Goal: Task Accomplishment & Management: Use online tool/utility

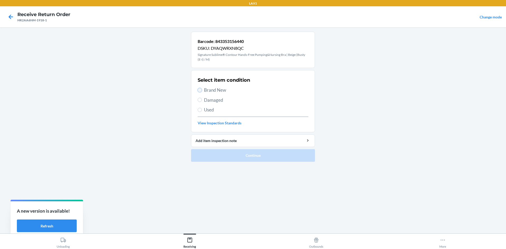
drag, startPoint x: 199, startPoint y: 89, endPoint x: 231, endPoint y: 133, distance: 54.6
click at [200, 90] on input "Brand New" at bounding box center [200, 90] width 4 height 4
radio input "true"
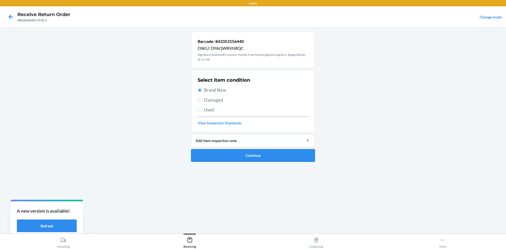
click at [265, 156] on button "Continue" at bounding box center [253, 155] width 124 height 13
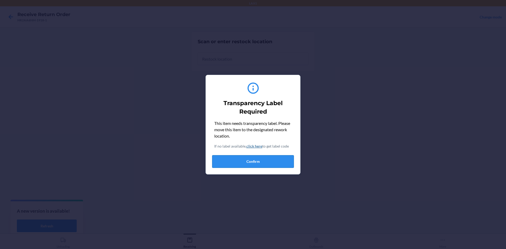
click at [265, 160] on button "Confirm" at bounding box center [253, 161] width 82 height 13
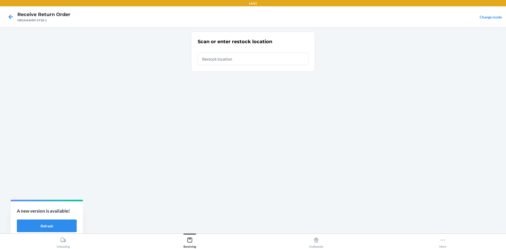
type input "RTCART022"
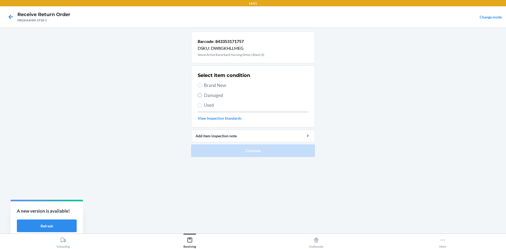
click at [199, 95] on input "Damaged" at bounding box center [200, 95] width 4 height 4
radio input "true"
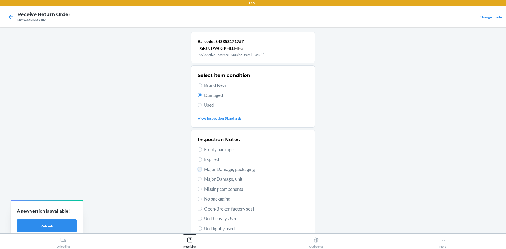
click at [199, 170] on input "Major Damage, packaging" at bounding box center [200, 169] width 4 height 4
radio input "true"
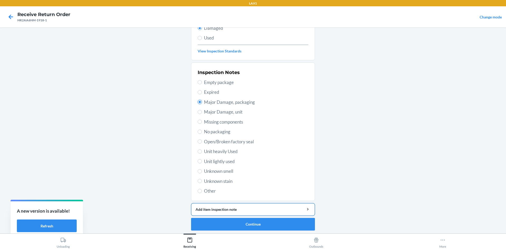
scroll to position [69, 0]
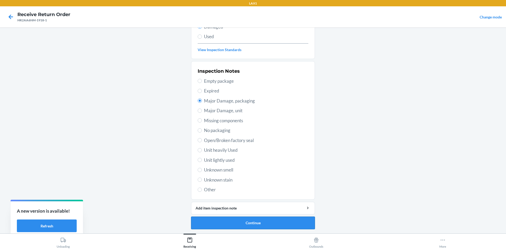
click at [258, 218] on button "Continue" at bounding box center [253, 223] width 124 height 13
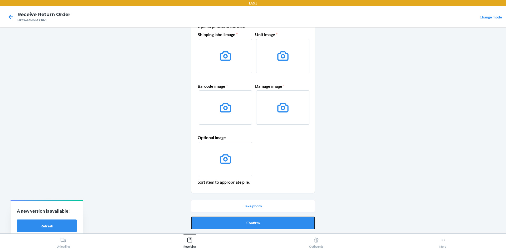
click at [258, 218] on button "Confirm" at bounding box center [253, 223] width 124 height 13
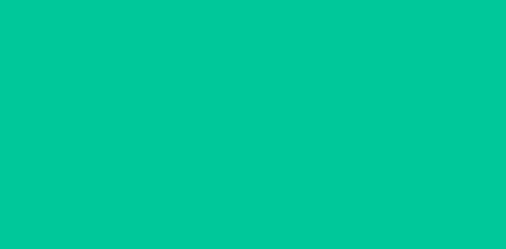
scroll to position [0, 0]
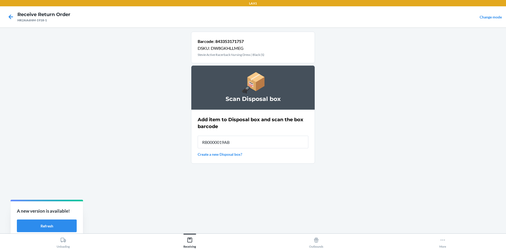
type input "RB0000019AB"
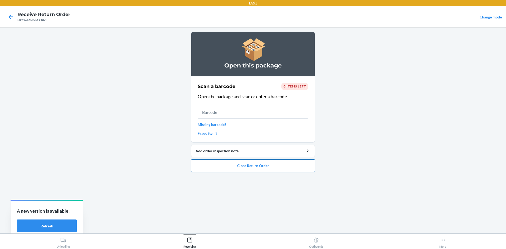
click at [271, 167] on button "Close Return Order" at bounding box center [253, 165] width 124 height 13
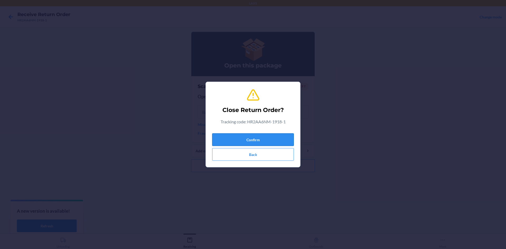
click at [256, 134] on button "Confirm" at bounding box center [253, 139] width 82 height 13
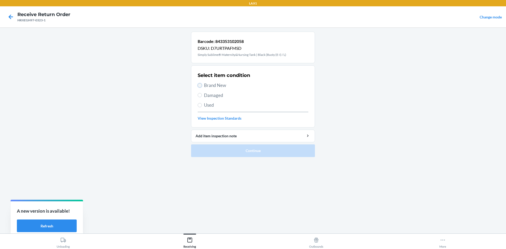
click at [200, 87] on input "Brand New" at bounding box center [200, 85] width 4 height 4
radio input "true"
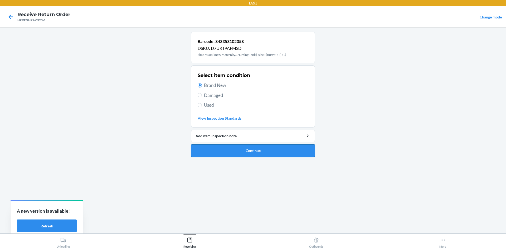
click at [227, 152] on button "Continue" at bounding box center [253, 150] width 124 height 13
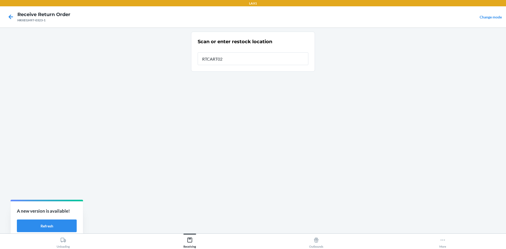
type input "RTCART022"
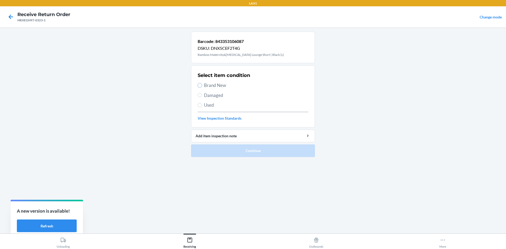
drag, startPoint x: 199, startPoint y: 85, endPoint x: 223, endPoint y: 125, distance: 46.7
click at [199, 86] on input "Brand New" at bounding box center [200, 85] width 4 height 4
radio input "true"
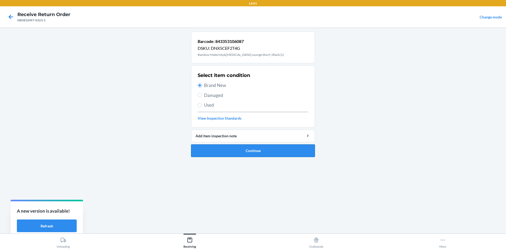
click at [255, 156] on button "Continue" at bounding box center [253, 150] width 124 height 13
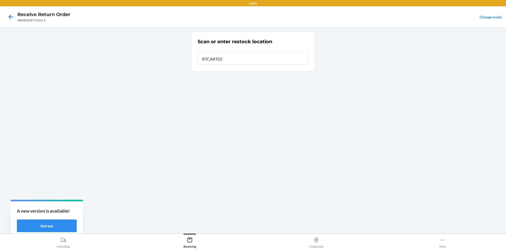
type input "RTCART022"
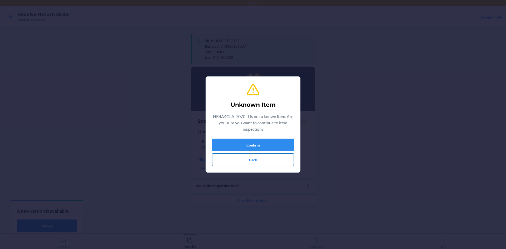
click at [256, 156] on button "Back" at bounding box center [253, 159] width 82 height 13
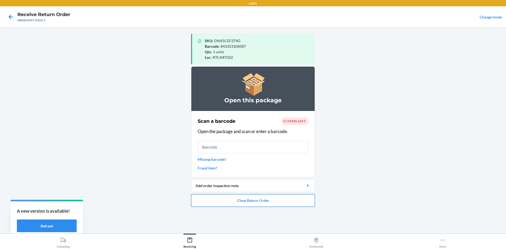
click at [289, 203] on button "Close Return Order" at bounding box center [253, 200] width 124 height 13
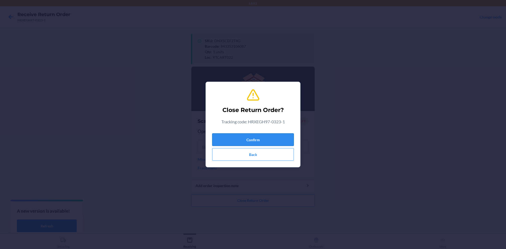
click at [277, 137] on button "Confirm" at bounding box center [253, 139] width 82 height 13
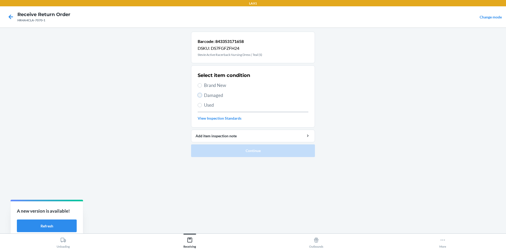
click at [199, 95] on input "Damaged" at bounding box center [200, 95] width 4 height 4
radio input "true"
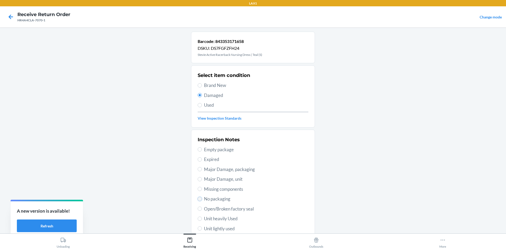
click at [199, 199] on input "No packaging" at bounding box center [200, 199] width 4 height 4
radio input "true"
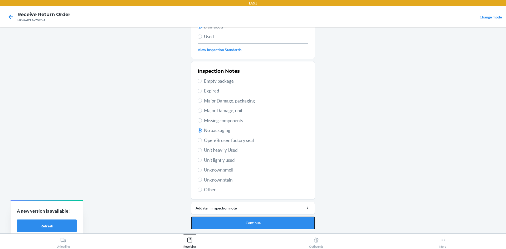
click at [296, 224] on button "Continue" at bounding box center [253, 223] width 124 height 13
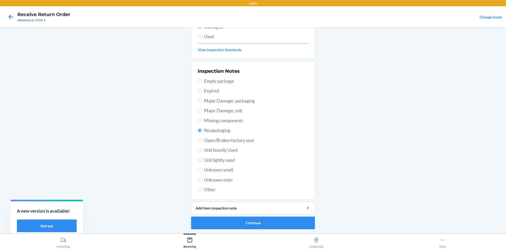
scroll to position [25, 0]
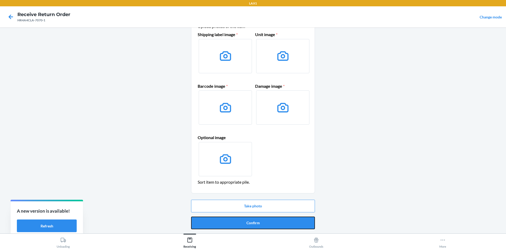
click at [296, 224] on button "Confirm" at bounding box center [253, 223] width 124 height 13
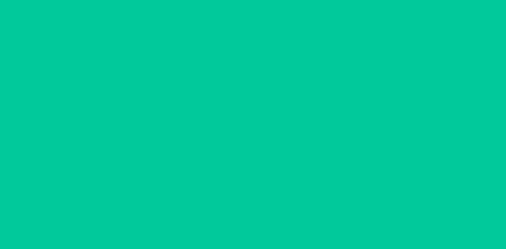
scroll to position [0, 0]
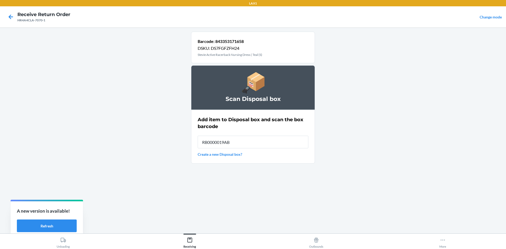
type input "RB0000019AB"
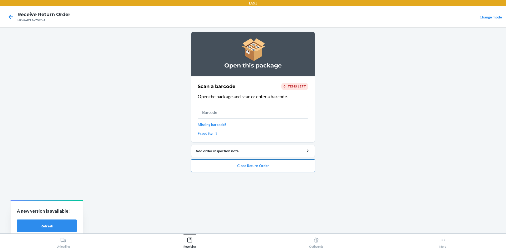
click at [279, 164] on button "Close Return Order" at bounding box center [253, 165] width 124 height 13
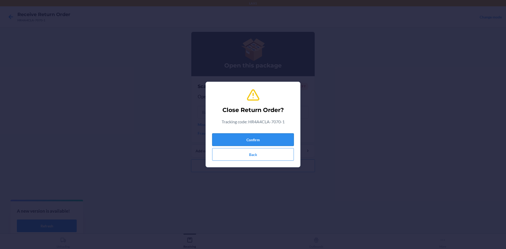
click at [271, 145] on button "Confirm" at bounding box center [253, 139] width 82 height 13
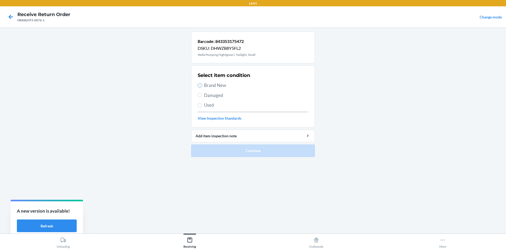
click at [199, 86] on input "Brand New" at bounding box center [200, 85] width 4 height 4
radio input "true"
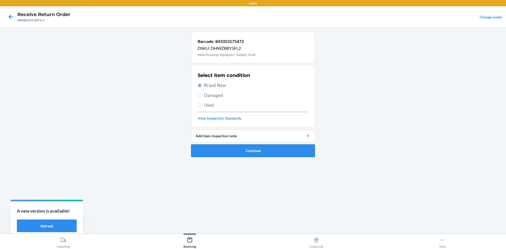
click at [264, 148] on button "Continue" at bounding box center [253, 150] width 124 height 13
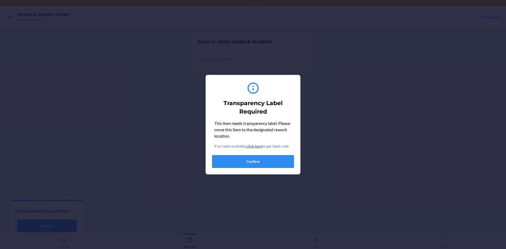
click at [271, 163] on button "Confirm" at bounding box center [253, 161] width 82 height 13
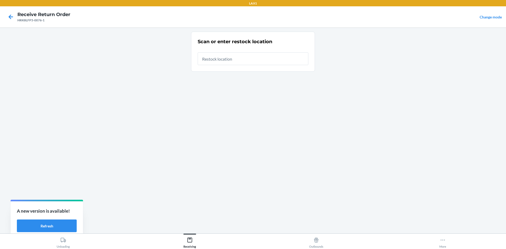
type input "RTCART022"
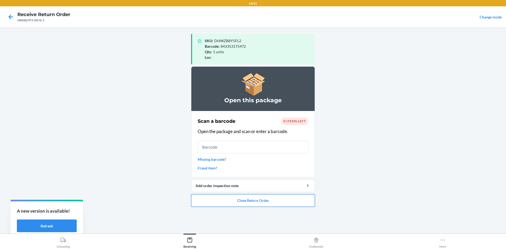
click at [262, 199] on button "Close Return Order" at bounding box center [253, 200] width 124 height 13
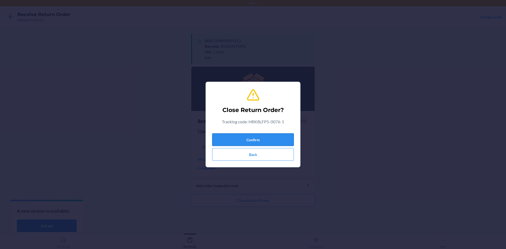
click at [264, 140] on button "Confirm" at bounding box center [253, 139] width 82 height 13
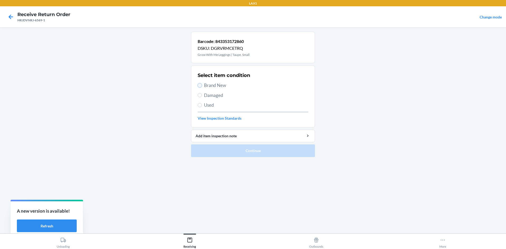
click at [199, 85] on input "Brand New" at bounding box center [200, 85] width 4 height 4
radio input "true"
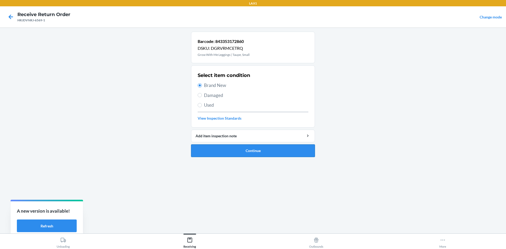
click at [228, 152] on button "Continue" at bounding box center [253, 150] width 124 height 13
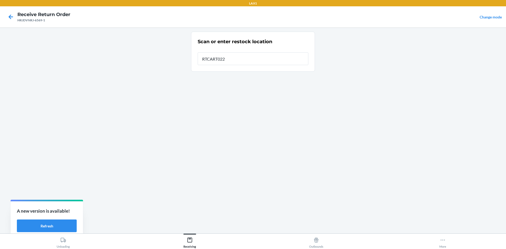
type input "RTCART022"
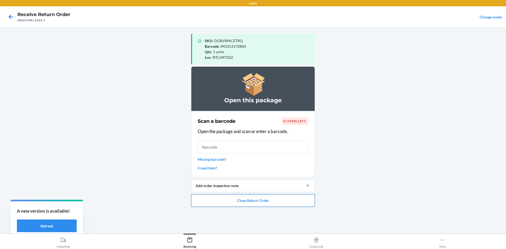
click at [239, 201] on button "Close Return Order" at bounding box center [253, 200] width 124 height 13
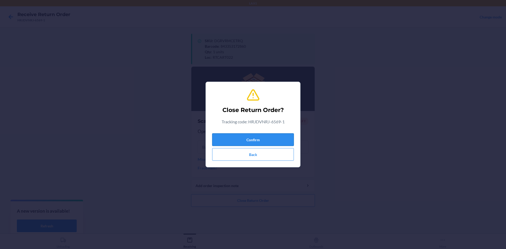
drag, startPoint x: 251, startPoint y: 131, endPoint x: 251, endPoint y: 138, distance: 6.9
click at [251, 134] on div "Close Return Order? Tracking code: HRJDVNRJ-6569-1 Confirm Back" at bounding box center [253, 124] width 82 height 77
click at [251, 138] on button "Confirm" at bounding box center [253, 139] width 82 height 13
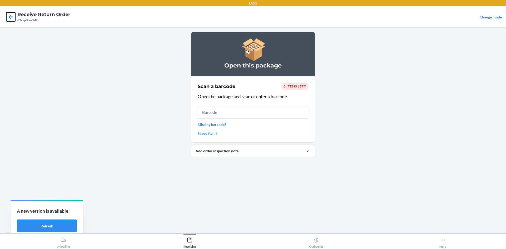
click at [12, 18] on icon at bounding box center [10, 16] width 9 height 9
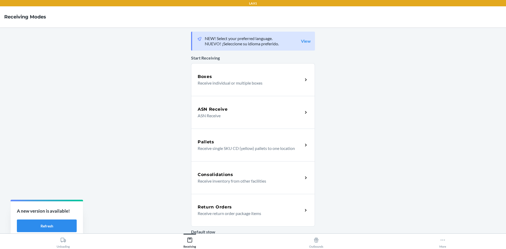
click at [300, 211] on div "Return Orders Receive return order package items" at bounding box center [250, 210] width 105 height 13
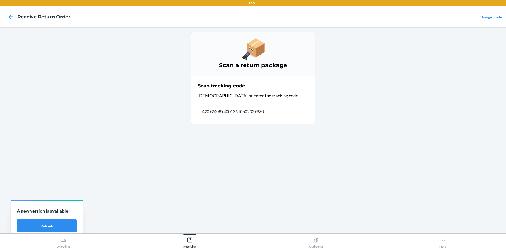
type input "420924089400136106023298306"
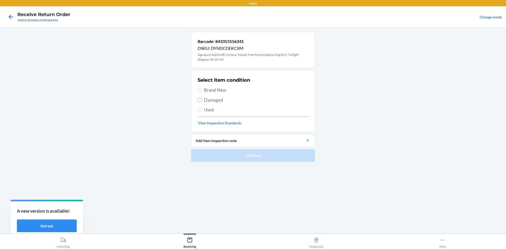
click at [203, 99] on label "Damaged" at bounding box center [253, 100] width 111 height 7
click at [202, 99] on input "Damaged" at bounding box center [200, 100] width 4 height 4
radio input "true"
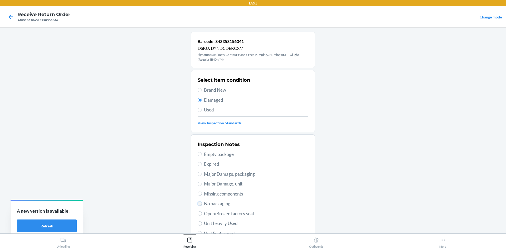
click at [198, 203] on input "No packaging" at bounding box center [200, 204] width 4 height 4
radio input "true"
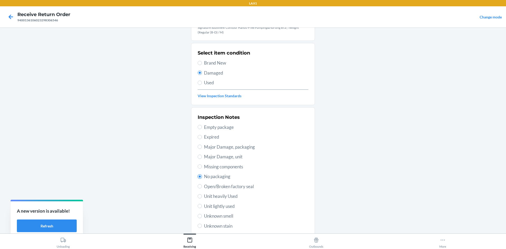
scroll to position [73, 0]
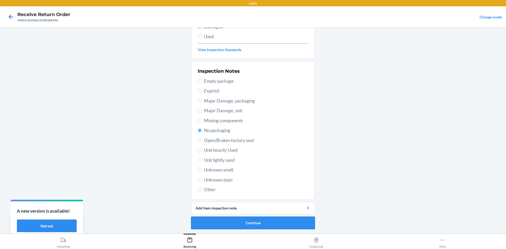
click at [260, 222] on button "Continue" at bounding box center [253, 223] width 124 height 13
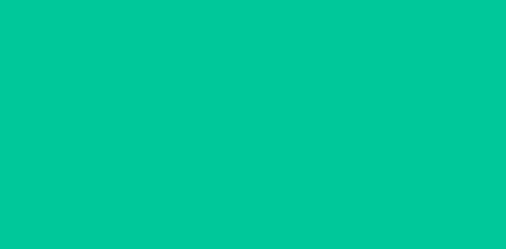
scroll to position [25, 0]
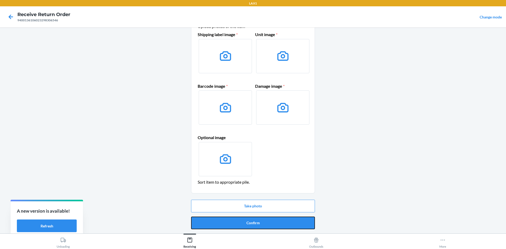
click at [258, 224] on button "Confirm" at bounding box center [253, 223] width 124 height 13
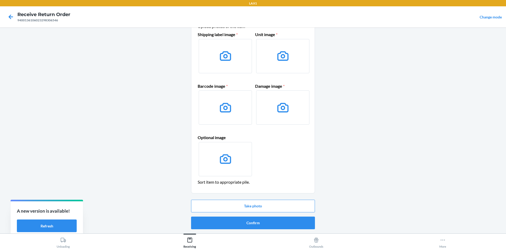
scroll to position [0, 0]
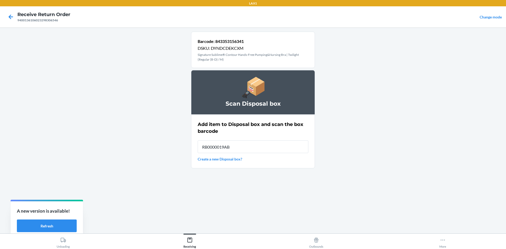
type input "RB0000019AB"
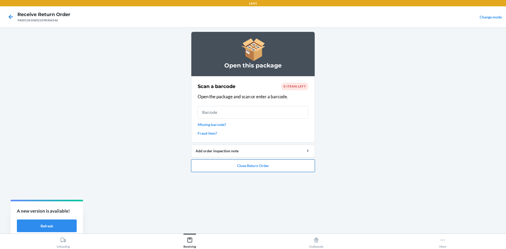
click at [261, 164] on button "Close Return Order" at bounding box center [253, 165] width 124 height 13
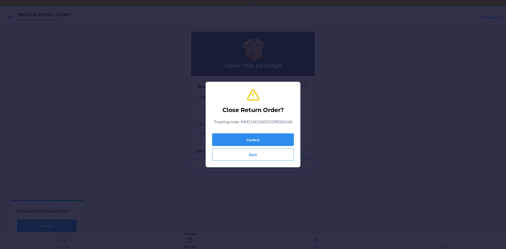
click at [272, 133] on div "Confirm Back" at bounding box center [253, 146] width 82 height 30
click at [272, 137] on button "Confirm" at bounding box center [253, 139] width 82 height 13
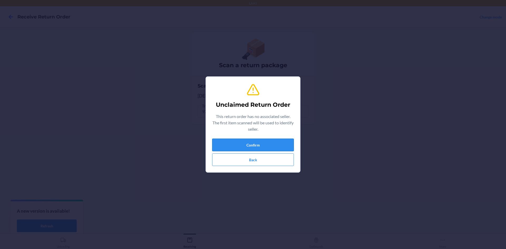
click at [279, 145] on button "Confirm" at bounding box center [253, 145] width 82 height 13
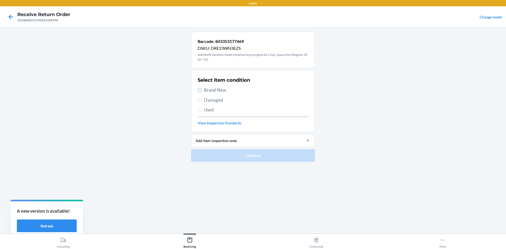
click at [200, 91] on input "Brand New" at bounding box center [200, 90] width 4 height 4
radio input "true"
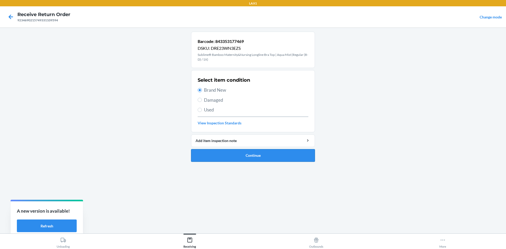
click at [251, 158] on button "Continue" at bounding box center [253, 155] width 124 height 13
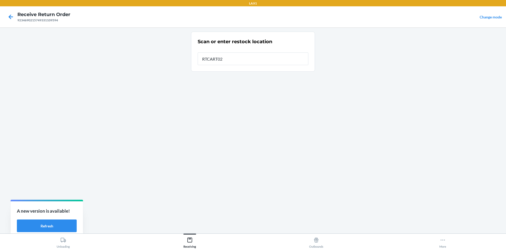
type input "RTCART022"
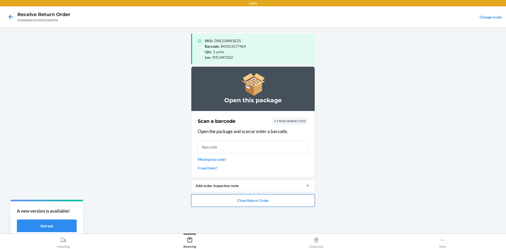
click at [279, 200] on button "Close Return Order" at bounding box center [253, 200] width 124 height 13
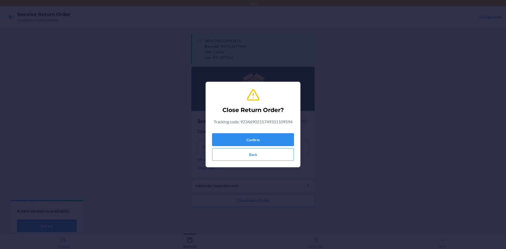
click at [275, 138] on button "Confirm" at bounding box center [253, 139] width 82 height 13
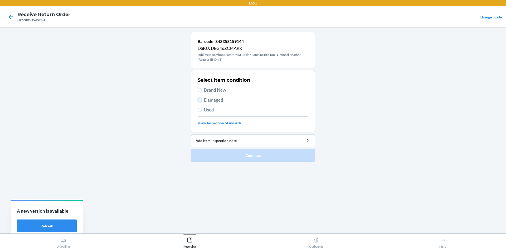
click at [199, 100] on input "Damaged" at bounding box center [200, 100] width 4 height 4
radio input "true"
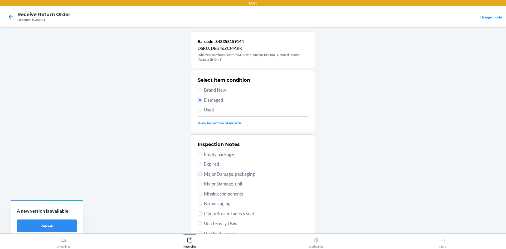
click at [198, 172] on input "Major Damage, packaging" at bounding box center [200, 174] width 4 height 4
radio input "true"
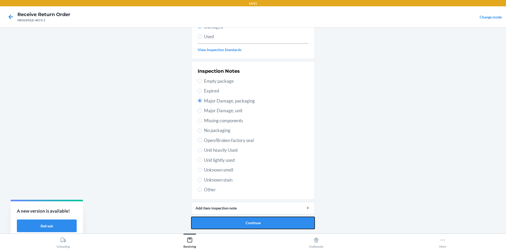
click at [277, 219] on button "Continue" at bounding box center [253, 223] width 124 height 13
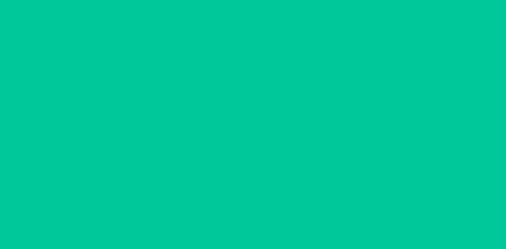
scroll to position [25, 0]
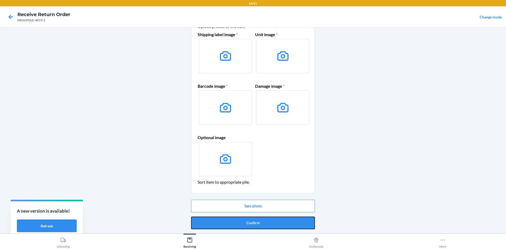
click at [277, 219] on button "Confirm" at bounding box center [253, 223] width 124 height 13
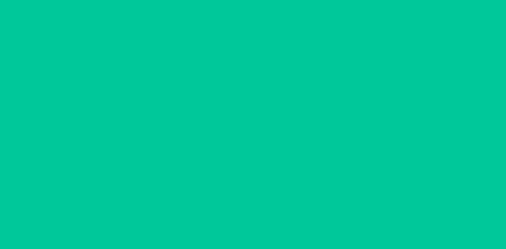
scroll to position [0, 0]
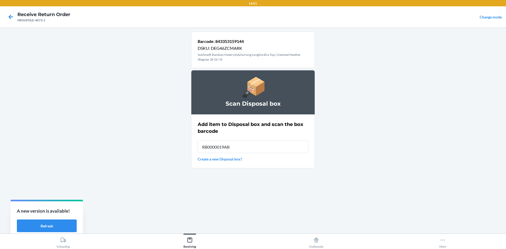
type input "RB0000019AB"
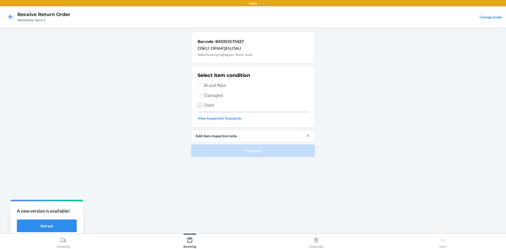
click at [200, 104] on input "Used" at bounding box center [200, 105] width 4 height 4
radio input "true"
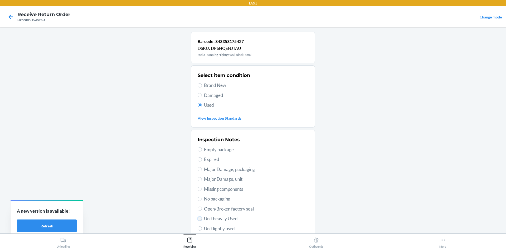
click at [199, 220] on input "Unit heavily Used" at bounding box center [200, 219] width 4 height 4
radio input "true"
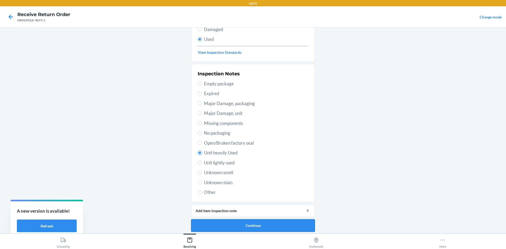
scroll to position [69, 0]
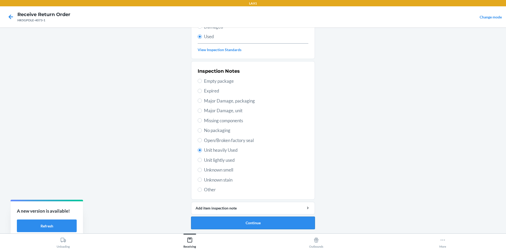
click at [283, 220] on button "Continue" at bounding box center [253, 223] width 124 height 13
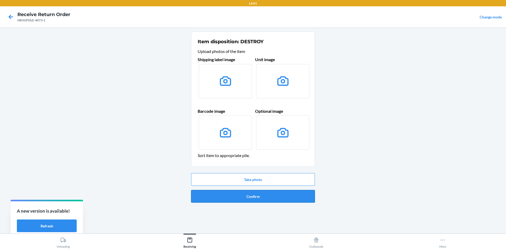
click at [287, 195] on button "Confirm" at bounding box center [253, 196] width 124 height 13
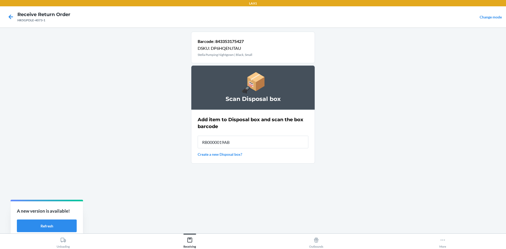
type input "RB0000019AB"
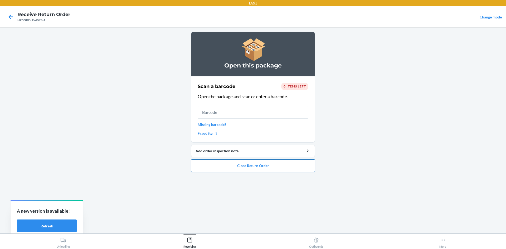
click at [284, 167] on button "Close Return Order" at bounding box center [253, 165] width 124 height 13
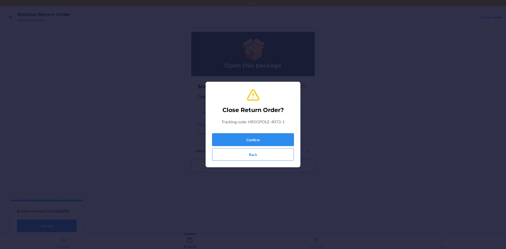
click at [282, 142] on button "Confirm" at bounding box center [253, 139] width 82 height 13
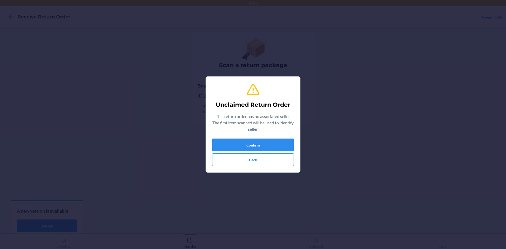
click at [245, 141] on button "Confirm" at bounding box center [253, 145] width 82 height 13
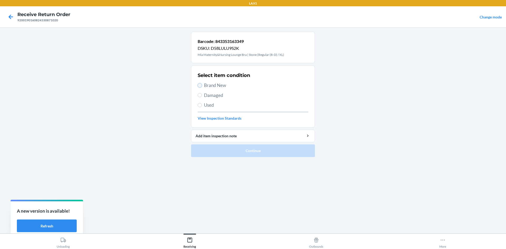
click at [199, 84] on input "Brand New" at bounding box center [200, 85] width 4 height 4
radio input "true"
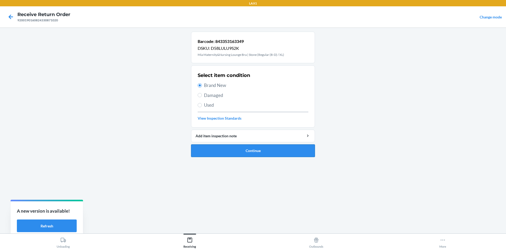
click at [246, 152] on button "Continue" at bounding box center [253, 150] width 124 height 13
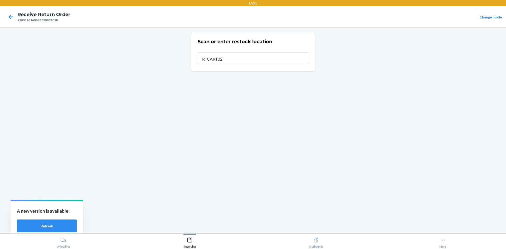
type input "RTCART022"
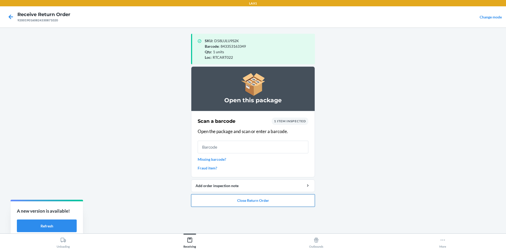
click at [271, 201] on button "Close Return Order" at bounding box center [253, 200] width 124 height 13
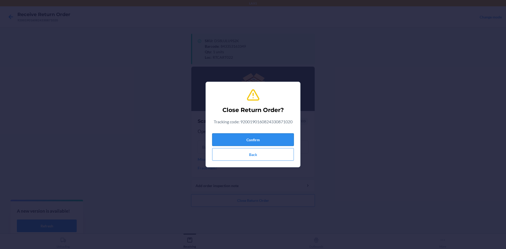
click at [284, 144] on button "Confirm" at bounding box center [253, 139] width 82 height 13
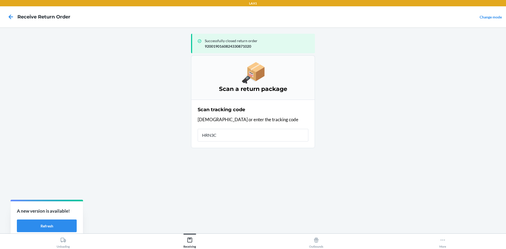
type input "HRN3CG"
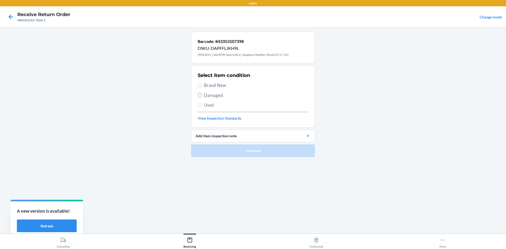
click at [199, 96] on input "Damaged" at bounding box center [200, 95] width 4 height 4
radio input "true"
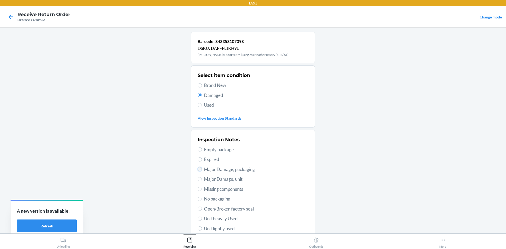
click at [198, 170] on input "Major Damage, packaging" at bounding box center [200, 169] width 4 height 4
radio input "true"
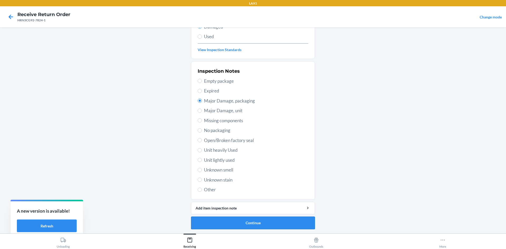
click at [300, 221] on button "Continue" at bounding box center [253, 223] width 124 height 13
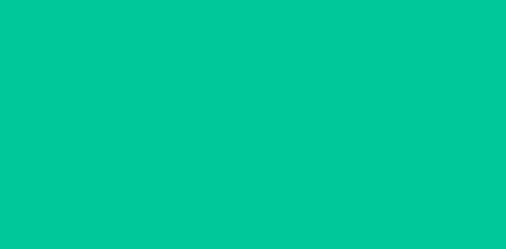
scroll to position [25, 0]
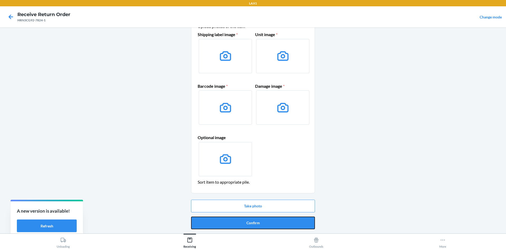
click at [300, 221] on button "Confirm" at bounding box center [253, 223] width 124 height 13
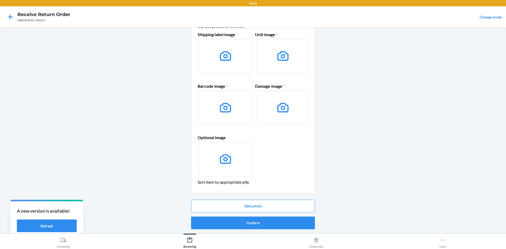
scroll to position [0, 0]
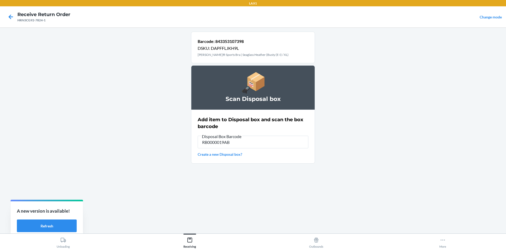
type input "RB0000019AB"
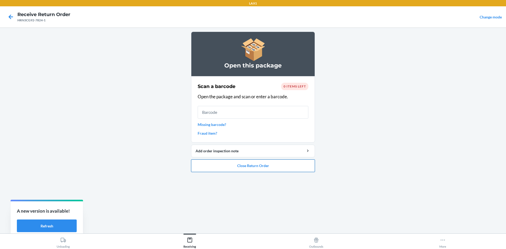
click at [281, 167] on button "Close Return Order" at bounding box center [253, 165] width 124 height 13
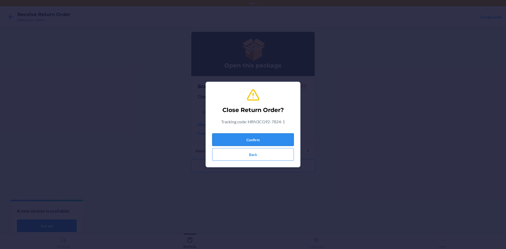
click at [278, 141] on button "Confirm" at bounding box center [253, 139] width 82 height 13
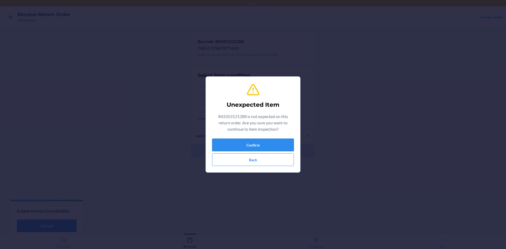
click at [265, 147] on button "Confirm" at bounding box center [253, 145] width 82 height 13
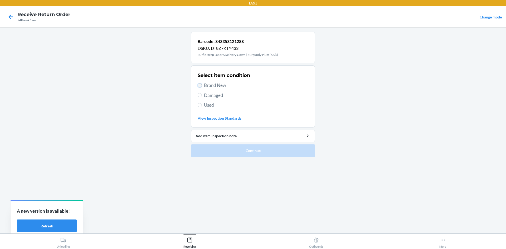
click at [198, 85] on input "Brand New" at bounding box center [200, 85] width 4 height 4
radio input "true"
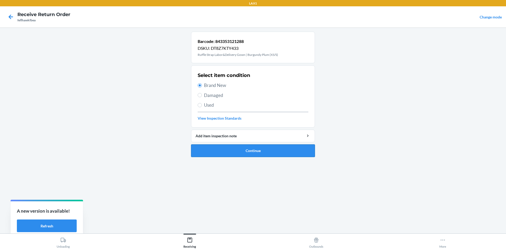
click at [231, 153] on button "Continue" at bounding box center [253, 150] width 124 height 13
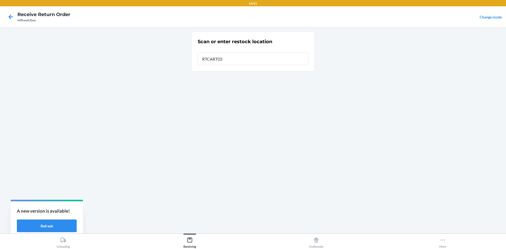
type input "RTCART022"
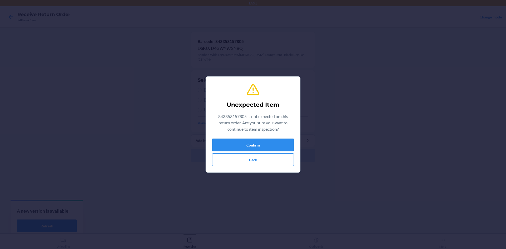
click at [243, 145] on button "Confirm" at bounding box center [253, 145] width 82 height 13
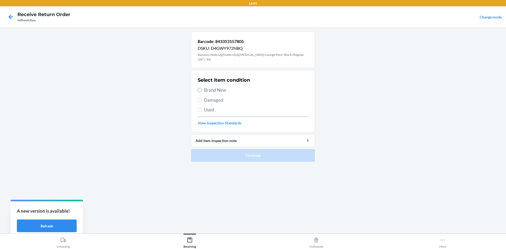
click at [201, 90] on input "Brand New" at bounding box center [200, 90] width 4 height 4
radio input "true"
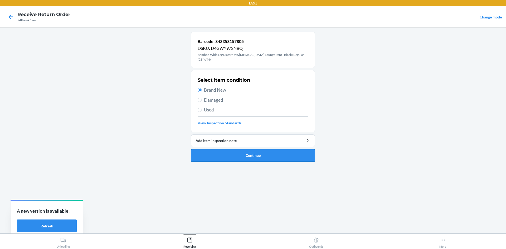
click at [224, 150] on button "Continue" at bounding box center [253, 155] width 124 height 13
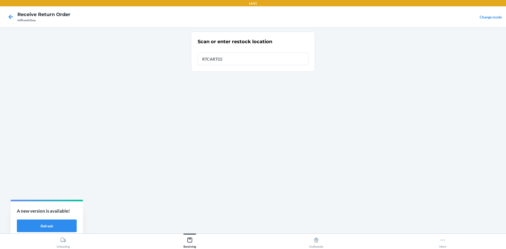
type input "RTCART022"
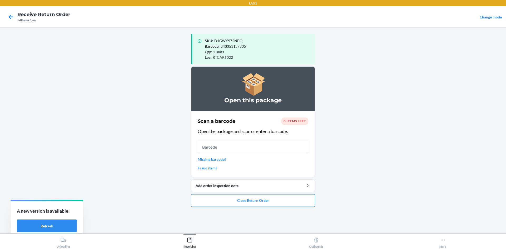
click at [264, 198] on button "Close Return Order" at bounding box center [253, 200] width 124 height 13
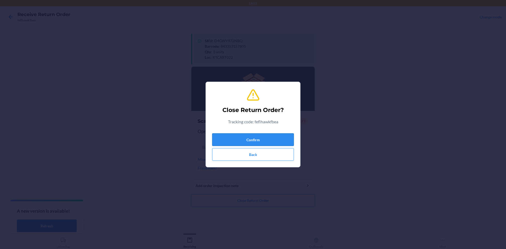
click at [262, 138] on button "Confirm" at bounding box center [253, 139] width 82 height 13
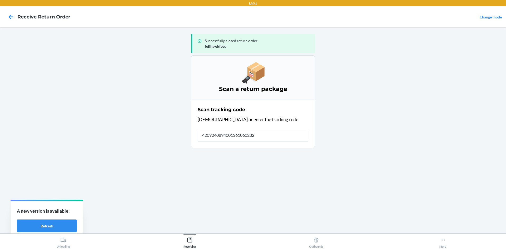
type input "42092408940013610602329"
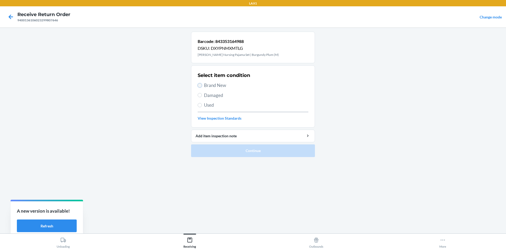
click at [200, 86] on input "Brand New" at bounding box center [200, 85] width 4 height 4
radio input "true"
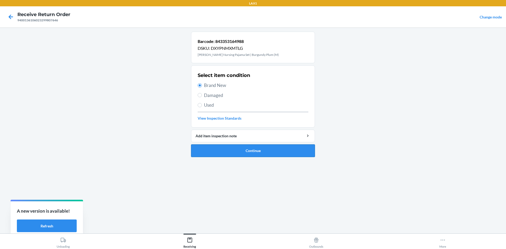
click at [238, 154] on button "Continue" at bounding box center [253, 150] width 124 height 13
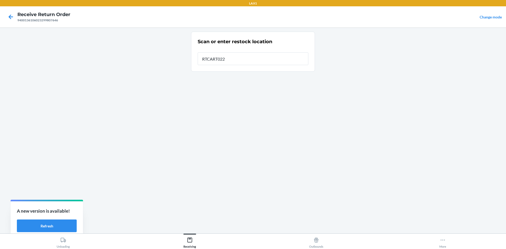
type input "RTCART022"
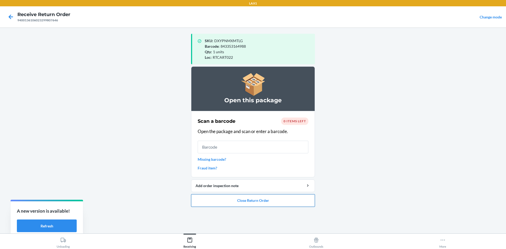
click at [274, 201] on button "Close Return Order" at bounding box center [253, 200] width 124 height 13
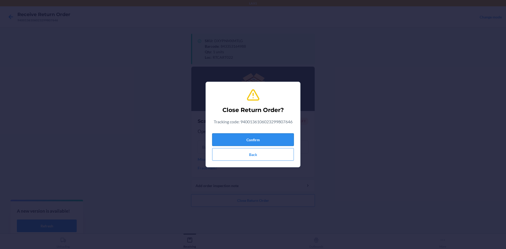
click at [281, 134] on button "Confirm" at bounding box center [253, 139] width 82 height 13
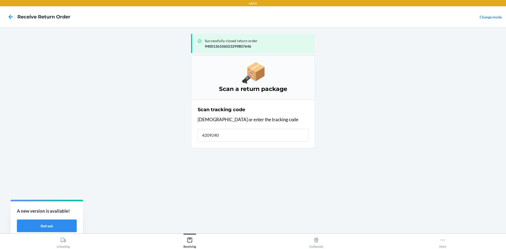
type input "42092408"
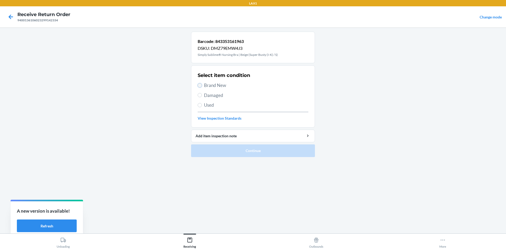
click at [199, 85] on input "Brand New" at bounding box center [200, 85] width 4 height 4
radio input "true"
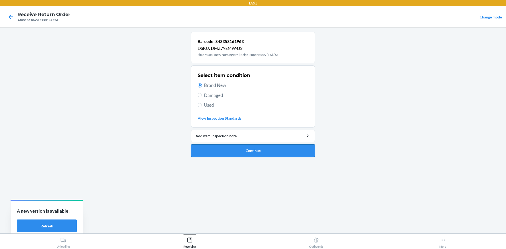
click at [248, 153] on button "Continue" at bounding box center [253, 150] width 124 height 13
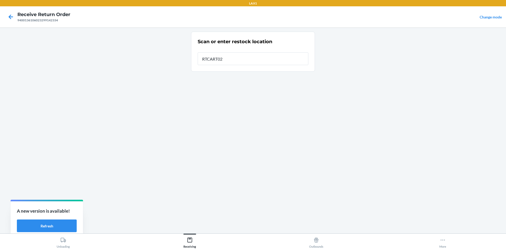
type input "RTCART022"
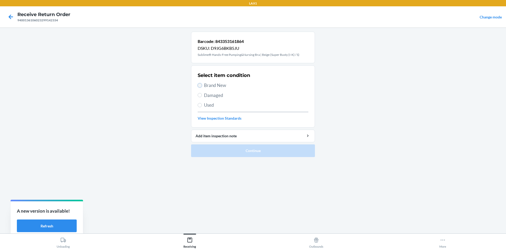
click at [202, 85] on input "Brand New" at bounding box center [200, 85] width 4 height 4
radio input "true"
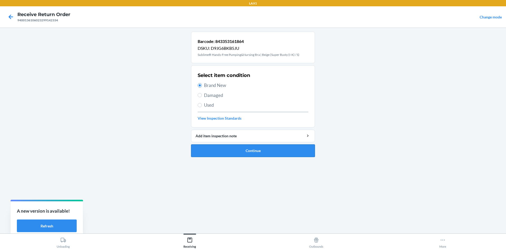
click at [239, 148] on button "Continue" at bounding box center [253, 150] width 124 height 13
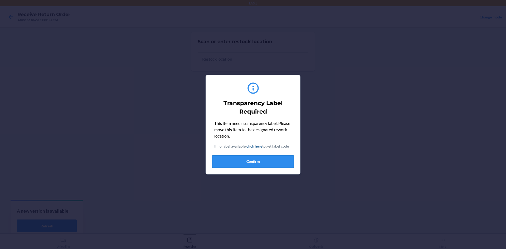
click at [233, 157] on button "Confirm" at bounding box center [253, 161] width 82 height 13
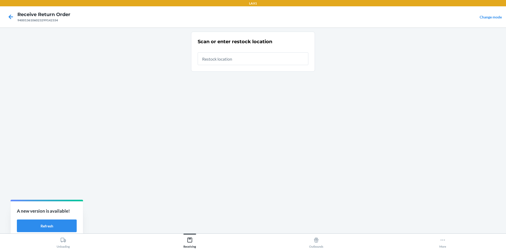
type input "RTCART022"
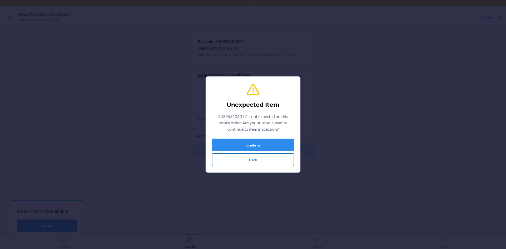
click at [281, 160] on button "Back" at bounding box center [253, 159] width 82 height 13
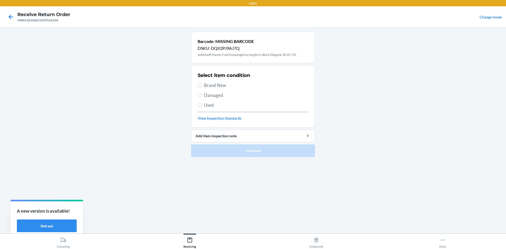
click at [199, 83] on label "Brand New" at bounding box center [253, 85] width 111 height 7
click at [199, 83] on input "Brand New" at bounding box center [200, 85] width 4 height 4
radio input "true"
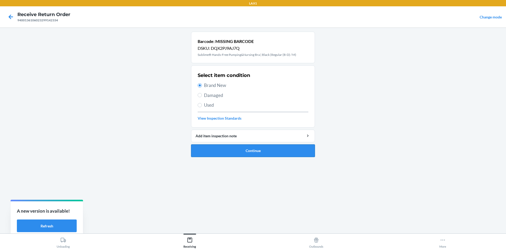
click at [285, 152] on button "Continue" at bounding box center [253, 150] width 124 height 13
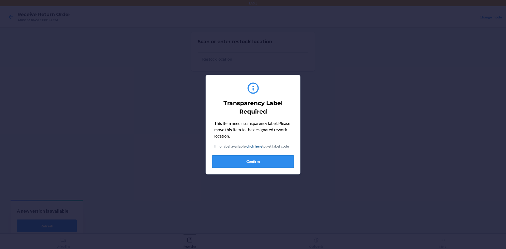
click at [279, 156] on button "Confirm" at bounding box center [253, 161] width 82 height 13
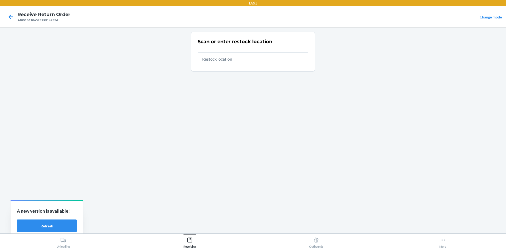
type input "RTCART022"
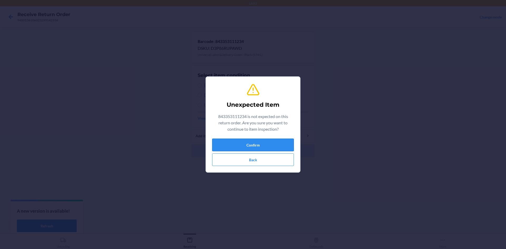
click at [245, 141] on button "Confirm" at bounding box center [253, 145] width 82 height 13
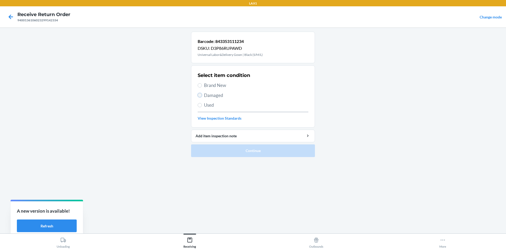
click at [198, 95] on input "Damaged" at bounding box center [200, 95] width 4 height 4
radio input "true"
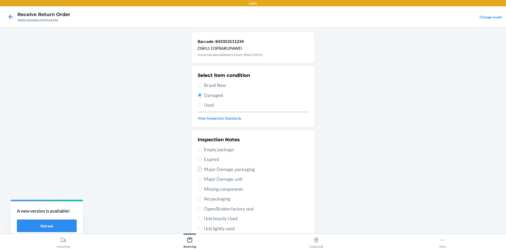
click at [198, 168] on input "Major Damage, packaging" at bounding box center [200, 169] width 4 height 4
radio input "true"
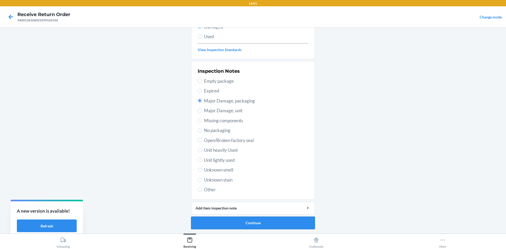
click at [273, 221] on button "Continue" at bounding box center [253, 223] width 124 height 13
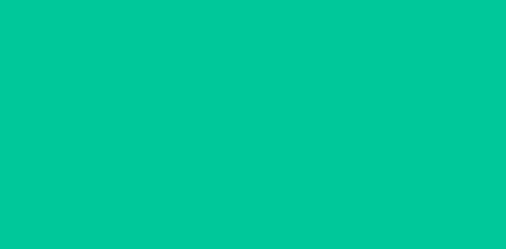
scroll to position [25, 0]
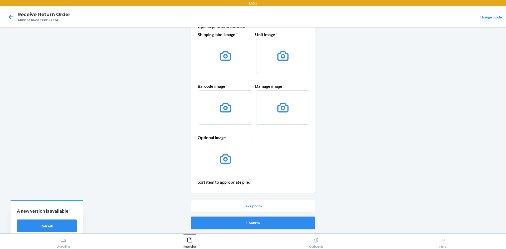
click at [274, 221] on button "Confirm" at bounding box center [253, 223] width 124 height 13
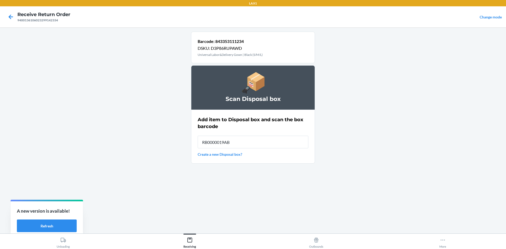
type input "RB0000019AB"
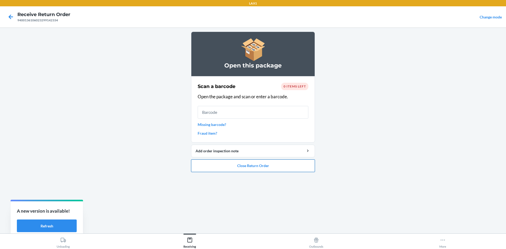
click at [264, 164] on button "Close Return Order" at bounding box center [253, 165] width 124 height 13
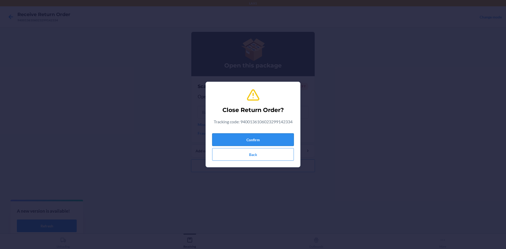
click at [263, 137] on button "Confirm" at bounding box center [253, 139] width 82 height 13
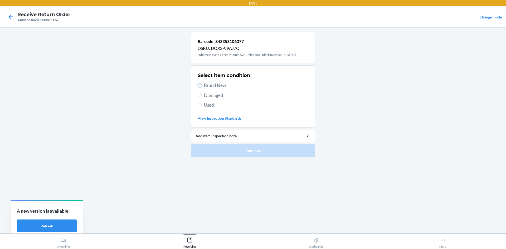
click at [200, 85] on input "Brand New" at bounding box center [200, 85] width 4 height 4
radio input "true"
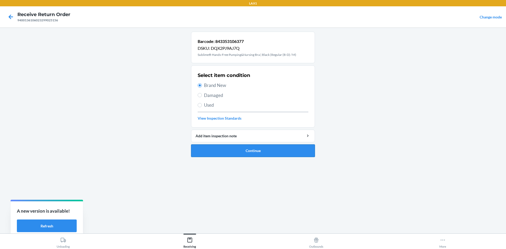
click at [245, 150] on button "Continue" at bounding box center [253, 150] width 124 height 13
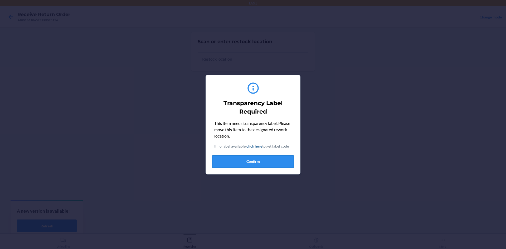
click at [252, 157] on button "Confirm" at bounding box center [253, 161] width 82 height 13
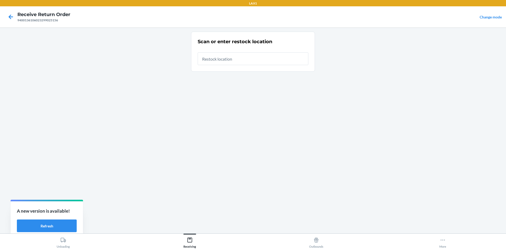
type input "RTCART022"
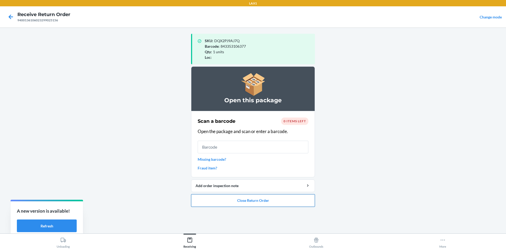
click at [272, 202] on button "Close Return Order" at bounding box center [253, 200] width 124 height 13
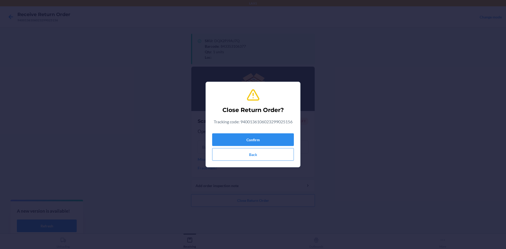
click at [263, 133] on div "Confirm Back" at bounding box center [253, 146] width 82 height 30
click at [264, 137] on button "Confirm" at bounding box center [253, 139] width 82 height 13
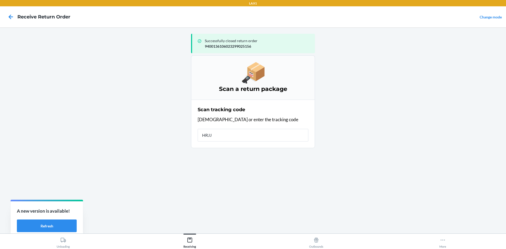
type input "HRJJM"
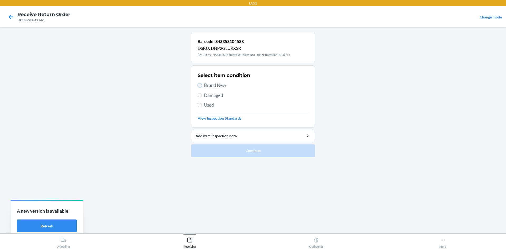
click at [201, 85] on input "Brand New" at bounding box center [200, 85] width 4 height 4
radio input "true"
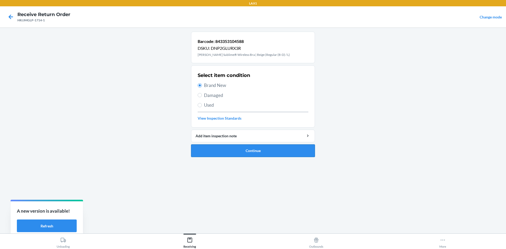
click at [248, 148] on button "Continue" at bounding box center [253, 150] width 124 height 13
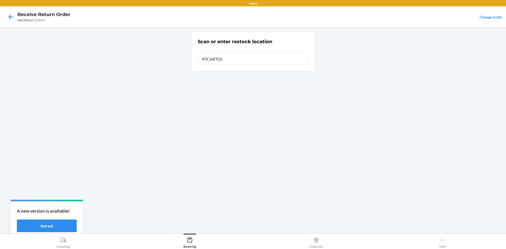
type input "RTCART022"
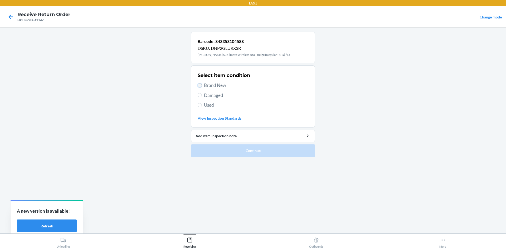
click at [199, 85] on input "Brand New" at bounding box center [200, 85] width 4 height 4
radio input "true"
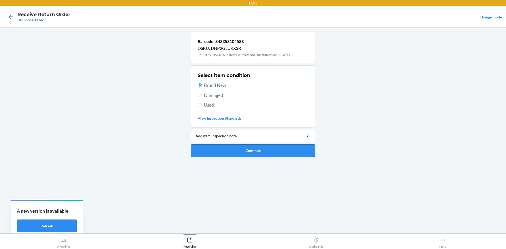
click at [230, 147] on button "Continue" at bounding box center [253, 150] width 124 height 13
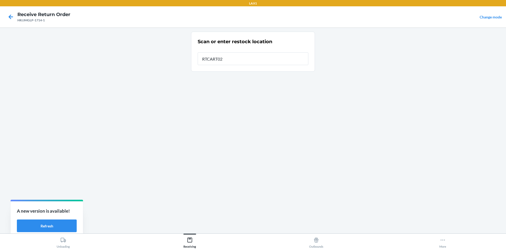
type input "RTCART022"
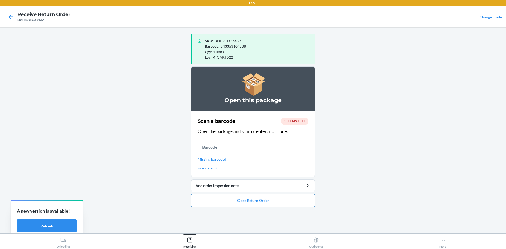
click at [281, 200] on button "Close Return Order" at bounding box center [253, 200] width 124 height 13
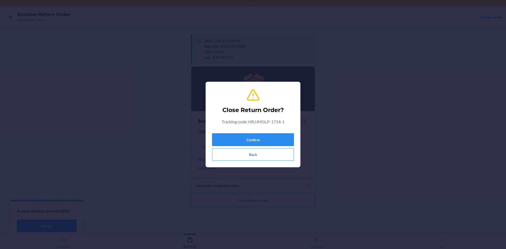
click at [272, 140] on button "Confirm" at bounding box center [253, 139] width 82 height 13
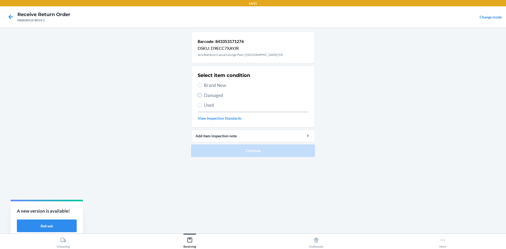
click at [199, 95] on input "Damaged" at bounding box center [200, 95] width 4 height 4
radio input "true"
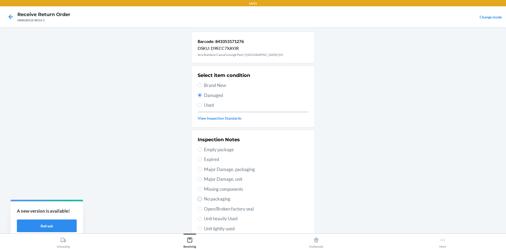
click at [198, 201] on input "No packaging" at bounding box center [200, 199] width 4 height 4
radio input "true"
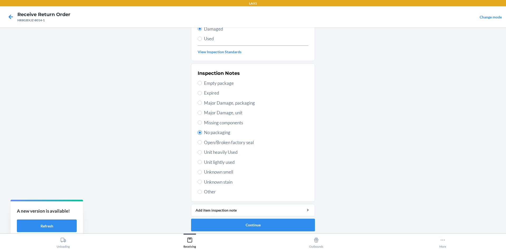
scroll to position [69, 0]
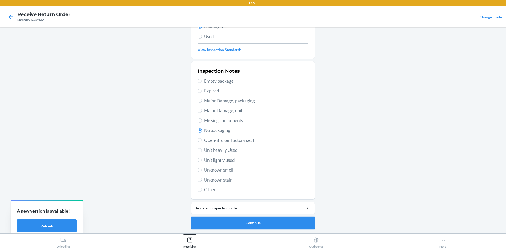
click at [268, 219] on button "Continue" at bounding box center [253, 223] width 124 height 13
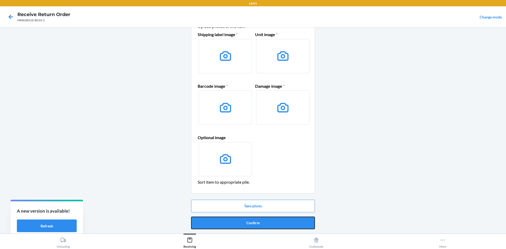
click at [268, 219] on button "Confirm" at bounding box center [253, 223] width 124 height 13
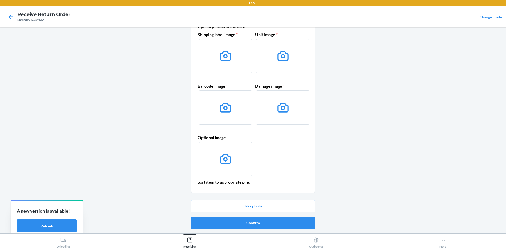
scroll to position [0, 0]
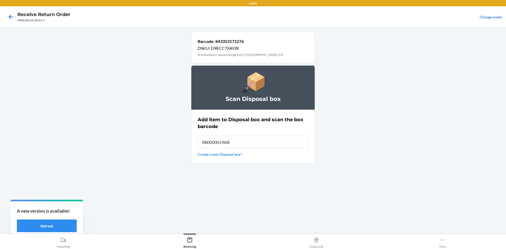
type input "RB0000019AB"
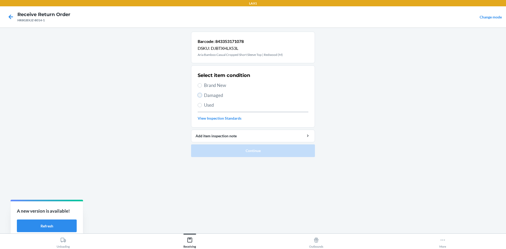
click at [199, 95] on input "Damaged" at bounding box center [200, 95] width 4 height 4
radio input "true"
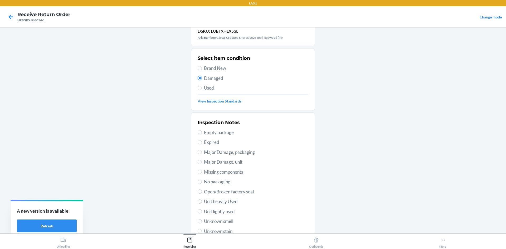
scroll to position [26, 0]
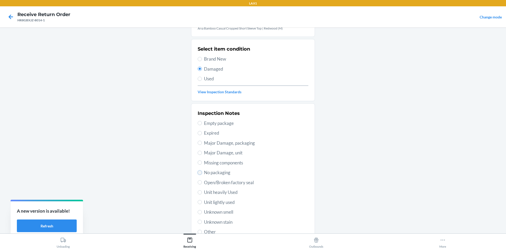
click at [198, 174] on input "No packaging" at bounding box center [200, 173] width 4 height 4
radio input "true"
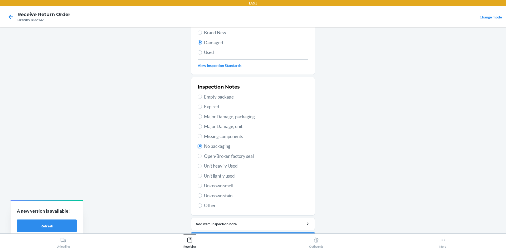
scroll to position [69, 0]
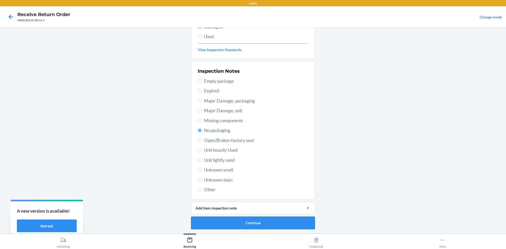
click at [261, 218] on button "Continue" at bounding box center [253, 223] width 124 height 13
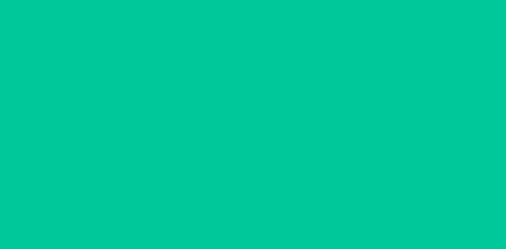
scroll to position [25, 0]
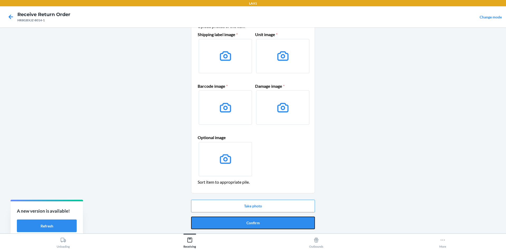
click at [261, 218] on button "Confirm" at bounding box center [253, 223] width 124 height 13
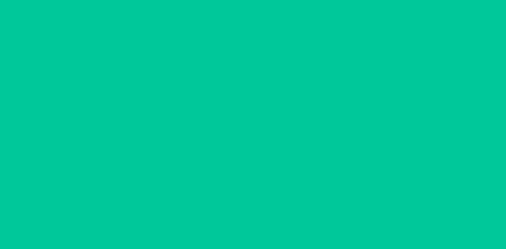
scroll to position [0, 0]
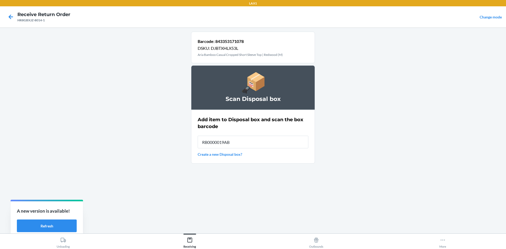
type input "RB0000019AB"
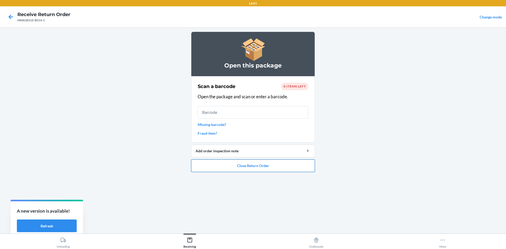
click at [299, 167] on button "Close Return Order" at bounding box center [253, 165] width 124 height 13
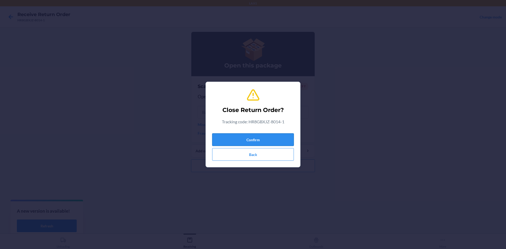
click at [281, 138] on button "Confirm" at bounding box center [253, 139] width 82 height 13
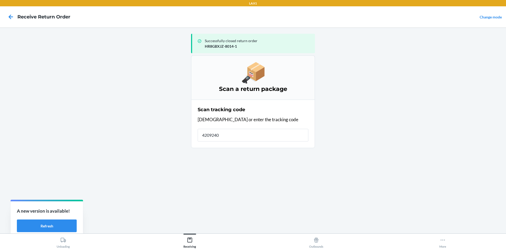
type input "42092408"
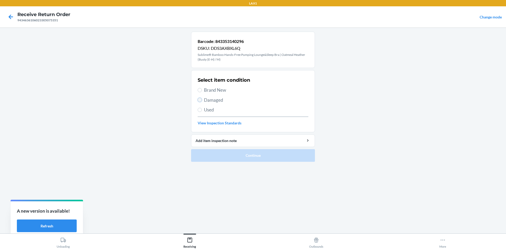
click at [199, 98] on input "Damaged" at bounding box center [200, 100] width 4 height 4
radio input "true"
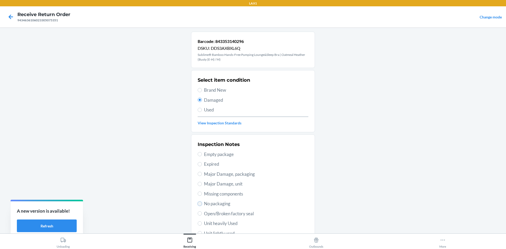
click at [198, 202] on input "No packaging" at bounding box center [200, 204] width 4 height 4
radio input "true"
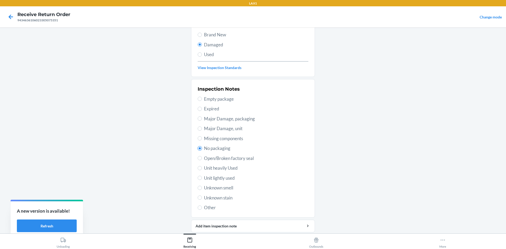
scroll to position [73, 0]
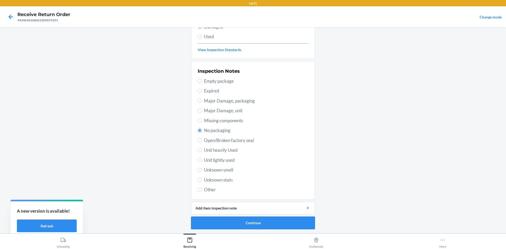
click at [255, 220] on button "Continue" at bounding box center [253, 223] width 124 height 13
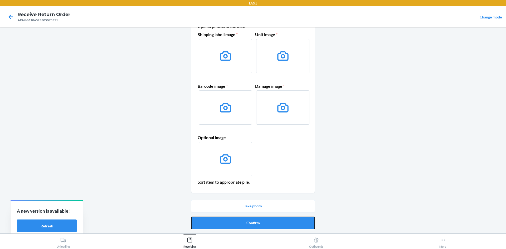
click at [255, 220] on button "Confirm" at bounding box center [253, 223] width 124 height 13
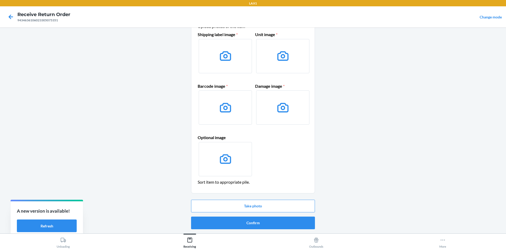
scroll to position [0, 0]
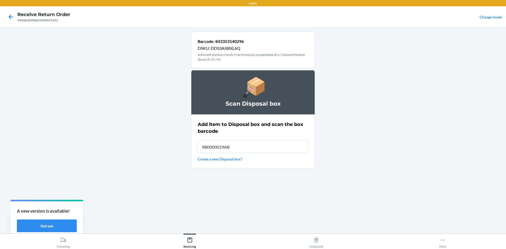
type input "RB0000019AB"
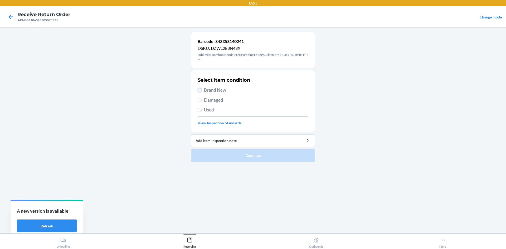
click at [199, 91] on input "Brand New" at bounding box center [200, 90] width 4 height 4
radio input "true"
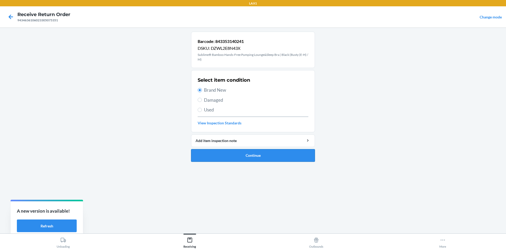
click at [235, 152] on button "Continue" at bounding box center [253, 155] width 124 height 13
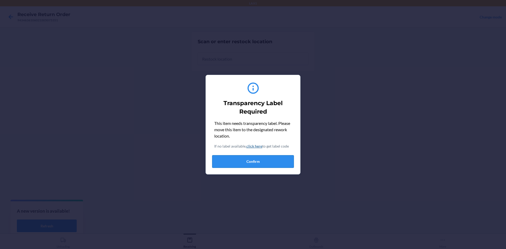
click at [246, 160] on button "Confirm" at bounding box center [253, 161] width 82 height 13
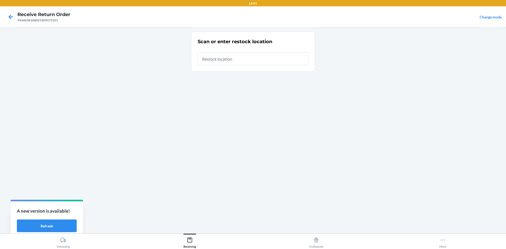
type input "RTCART022"
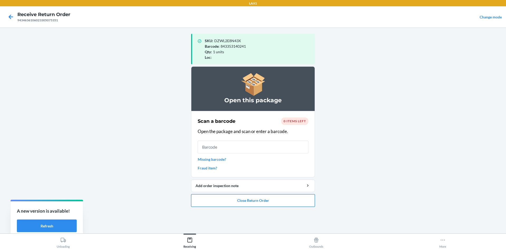
click at [269, 201] on button "Close Return Order" at bounding box center [253, 200] width 124 height 13
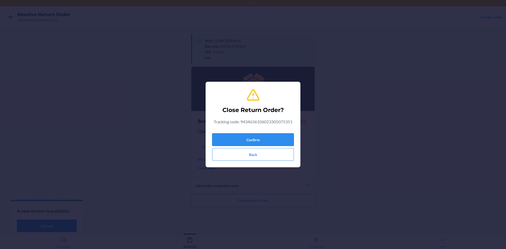
click at [271, 136] on button "Confirm" at bounding box center [253, 139] width 82 height 13
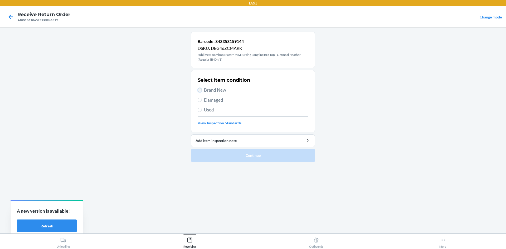
click at [199, 88] on input "Brand New" at bounding box center [200, 90] width 4 height 4
radio input "true"
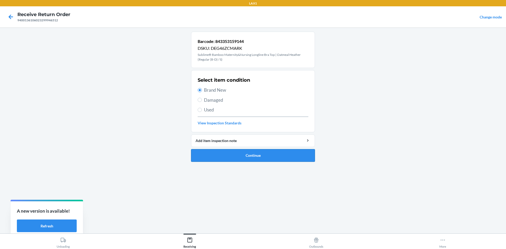
click at [243, 150] on button "Continue" at bounding box center [253, 155] width 124 height 13
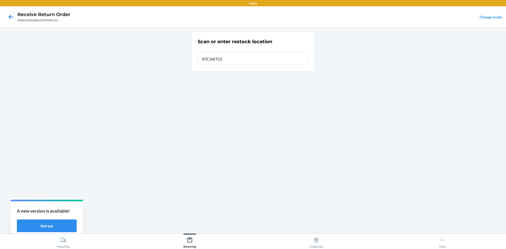
type input "RTCART022"
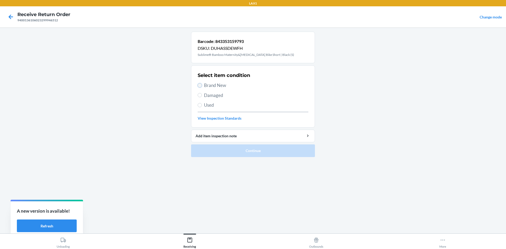
click at [201, 85] on input "Brand New" at bounding box center [200, 85] width 4 height 4
radio input "true"
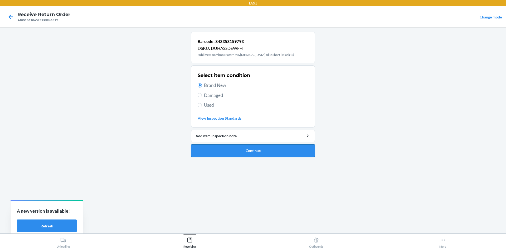
click at [236, 150] on button "Continue" at bounding box center [253, 150] width 124 height 13
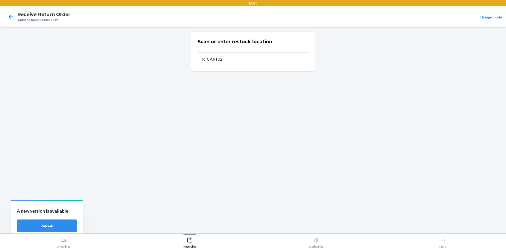
type input "RTCART022"
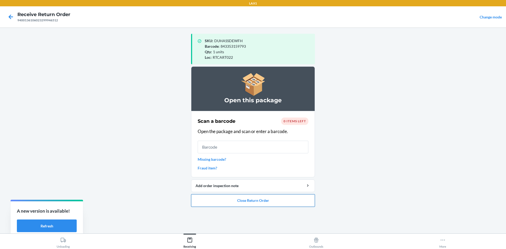
click at [293, 201] on button "Close Return Order" at bounding box center [253, 200] width 124 height 13
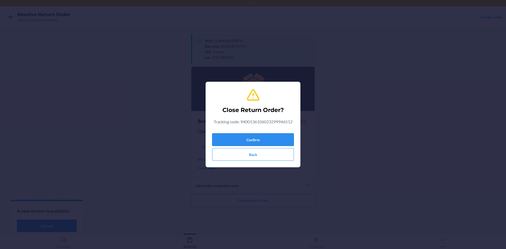
click at [274, 137] on button "Confirm" at bounding box center [253, 139] width 82 height 13
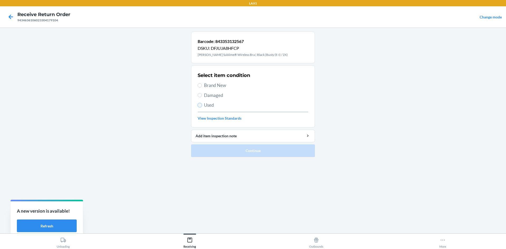
click at [199, 105] on input "Used" at bounding box center [200, 105] width 4 height 4
radio input "true"
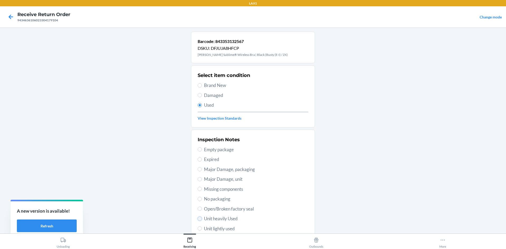
click at [198, 219] on input "Unit heavily Used" at bounding box center [200, 219] width 4 height 4
radio input "true"
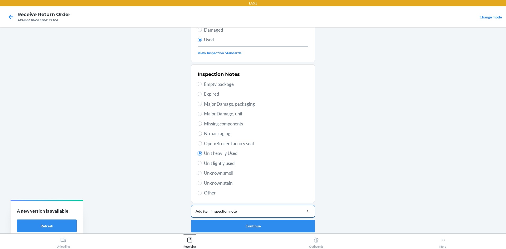
scroll to position [69, 0]
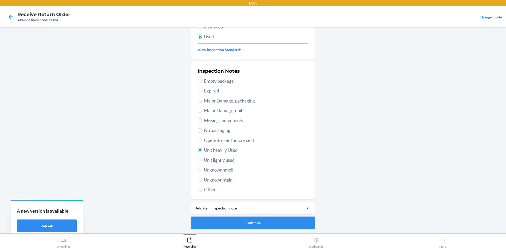
click at [284, 221] on button "Continue" at bounding box center [253, 223] width 124 height 13
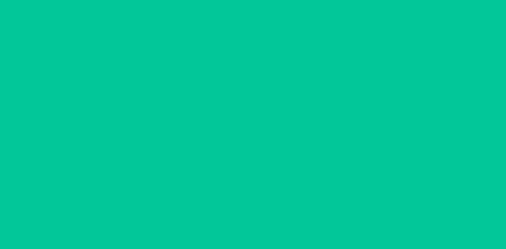
scroll to position [0, 0]
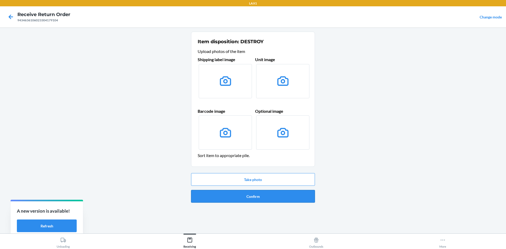
click at [283, 197] on button "Confirm" at bounding box center [253, 196] width 124 height 13
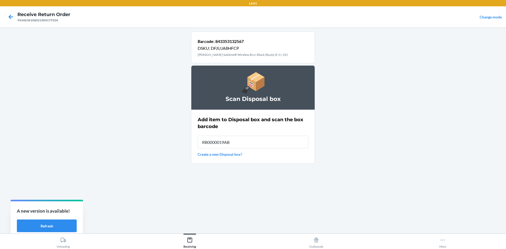
type input "RB0000019AB"
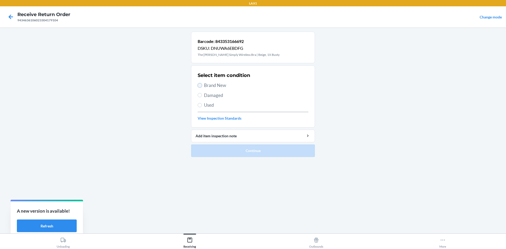
click at [200, 84] on input "Brand New" at bounding box center [200, 85] width 4 height 4
radio input "true"
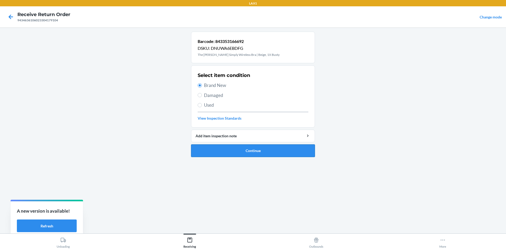
click at [210, 148] on button "Continue" at bounding box center [253, 150] width 124 height 13
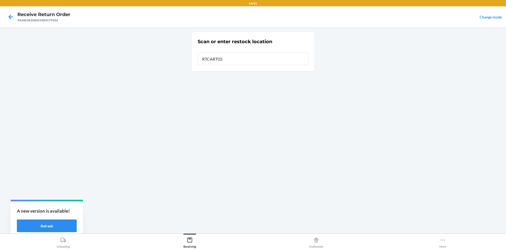
type input "RTCART022"
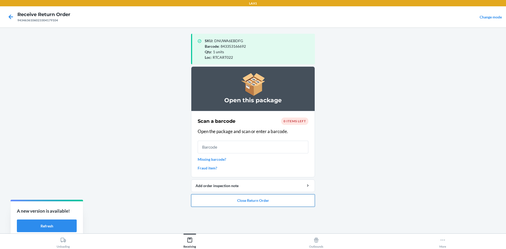
click at [275, 203] on button "Close Return Order" at bounding box center [253, 200] width 124 height 13
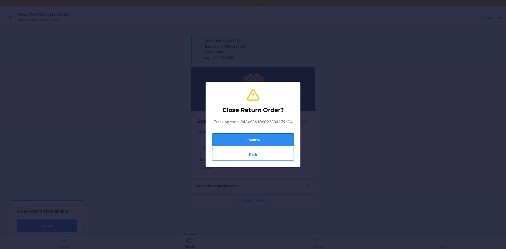
click at [273, 137] on button "Confirm" at bounding box center [253, 139] width 82 height 13
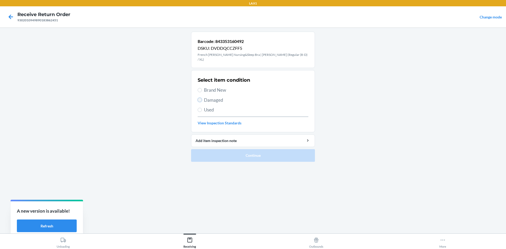
click at [201, 98] on input "Damaged" at bounding box center [200, 100] width 4 height 4
radio input "true"
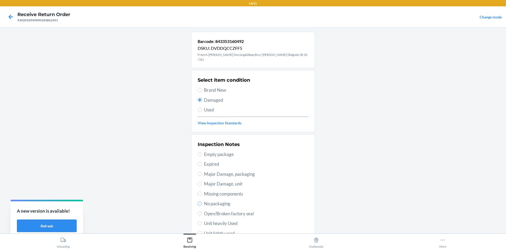
click at [198, 202] on input "No packaging" at bounding box center [200, 204] width 4 height 4
radio input "true"
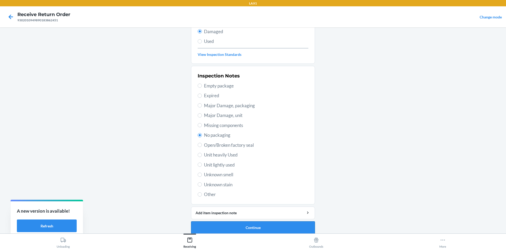
click at [281, 223] on button "Continue" at bounding box center [253, 227] width 124 height 13
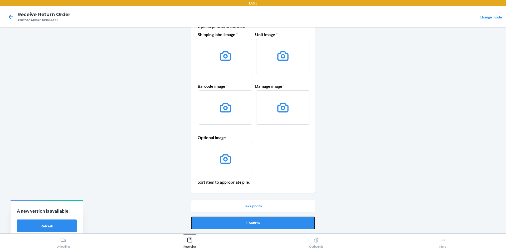
click at [281, 222] on button "Confirm" at bounding box center [253, 223] width 124 height 13
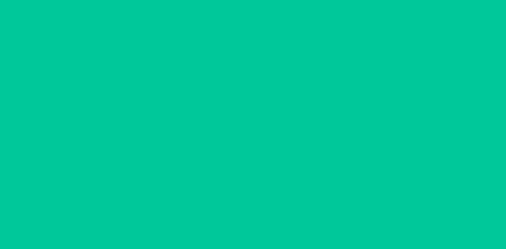
scroll to position [0, 0]
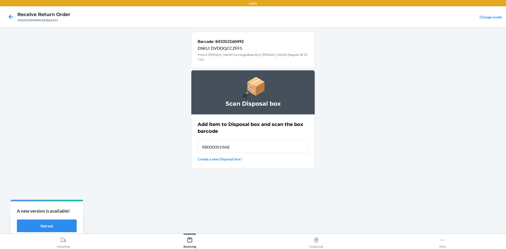
type input "RB0000019AB"
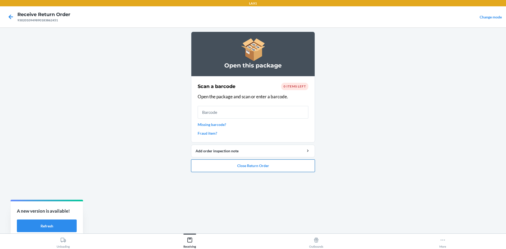
click at [284, 168] on button "Close Return Order" at bounding box center [253, 165] width 124 height 13
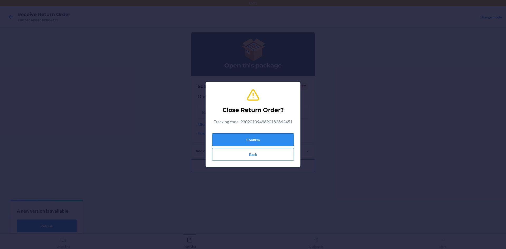
click at [277, 142] on button "Confirm" at bounding box center [253, 139] width 82 height 13
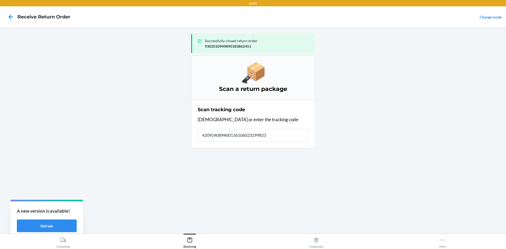
type input "4209240894001361060232998235"
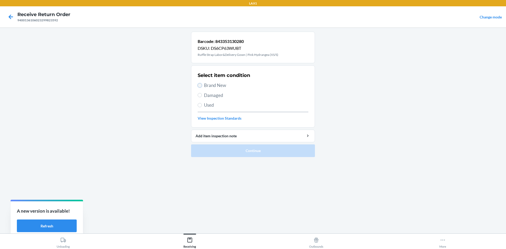
click at [200, 85] on input "Brand New" at bounding box center [200, 85] width 4 height 4
radio input "true"
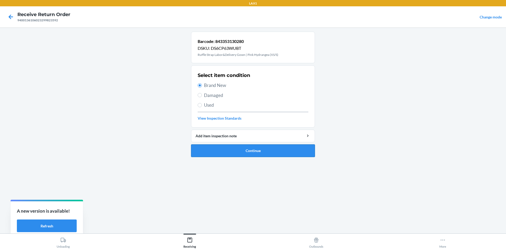
click at [239, 153] on button "Continue" at bounding box center [253, 150] width 124 height 13
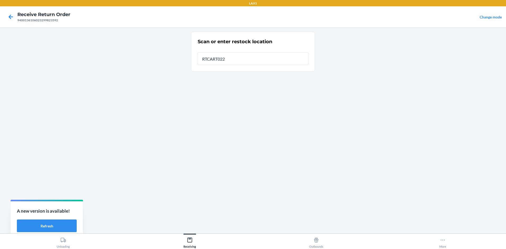
type input "RTCART022"
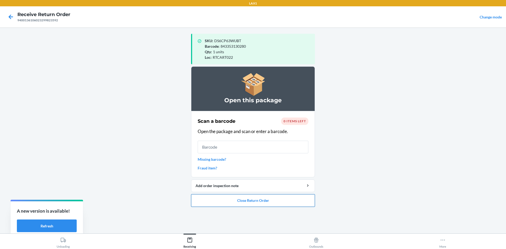
click at [306, 198] on button "Close Return Order" at bounding box center [253, 200] width 124 height 13
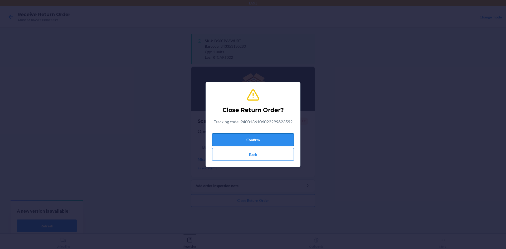
click at [281, 141] on button "Confirm" at bounding box center [253, 139] width 82 height 13
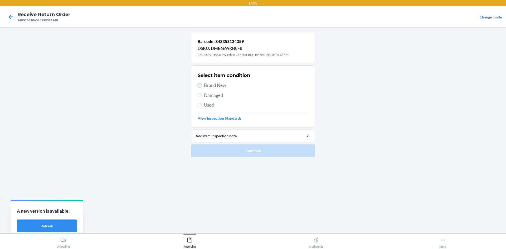
click at [198, 86] on input "Brand New" at bounding box center [200, 85] width 4 height 4
radio input "true"
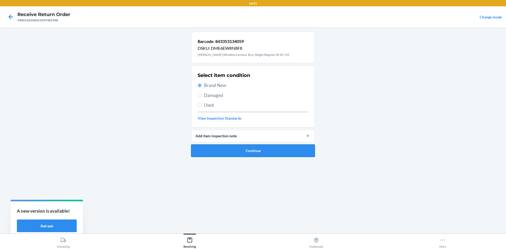
click at [256, 152] on button "Continue" at bounding box center [253, 150] width 124 height 13
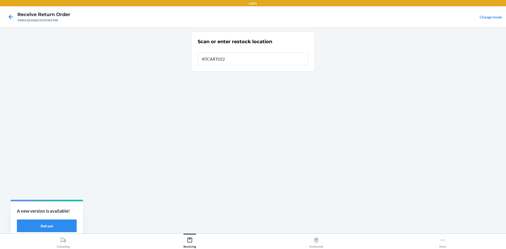
type input "RTCART022"
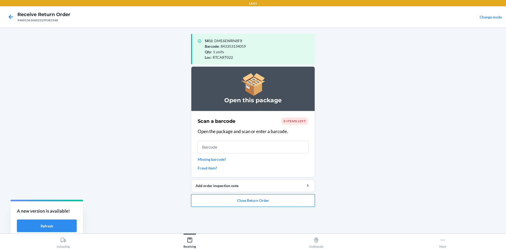
click at [261, 202] on button "Close Return Order" at bounding box center [253, 200] width 124 height 13
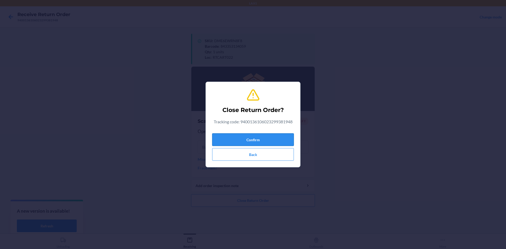
click at [262, 140] on button "Confirm" at bounding box center [253, 139] width 82 height 13
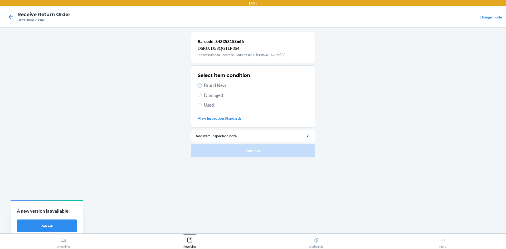
click at [201, 86] on input "Brand New" at bounding box center [200, 85] width 4 height 4
radio input "true"
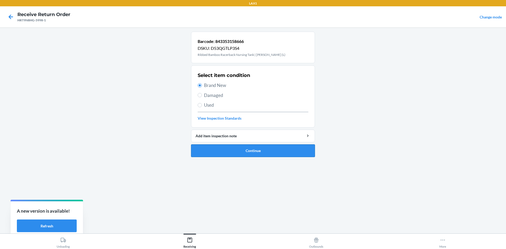
click at [227, 148] on button "Continue" at bounding box center [253, 150] width 124 height 13
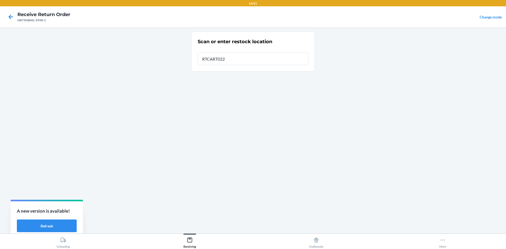
type input "RTCART022"
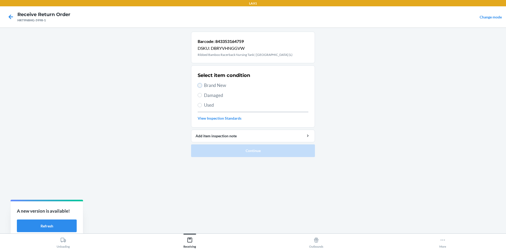
click at [199, 83] on input "Brand New" at bounding box center [200, 85] width 4 height 4
radio input "true"
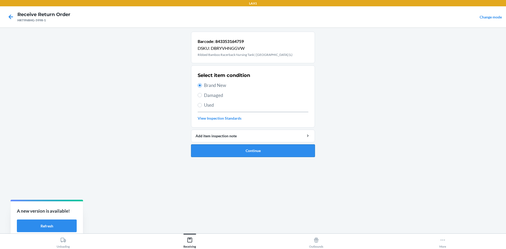
click at [216, 149] on button "Continue" at bounding box center [253, 150] width 124 height 13
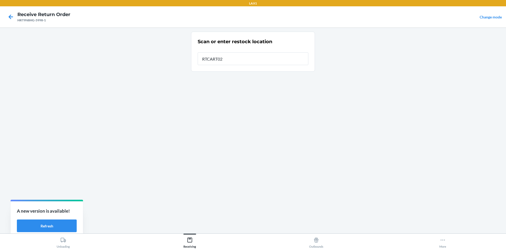
type input "RTCART022"
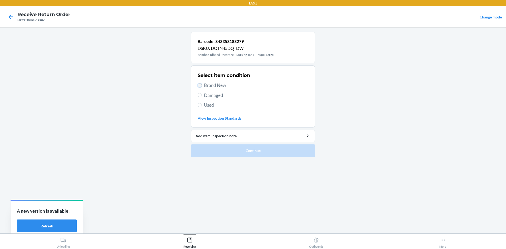
click at [199, 84] on input "Brand New" at bounding box center [200, 85] width 4 height 4
radio input "true"
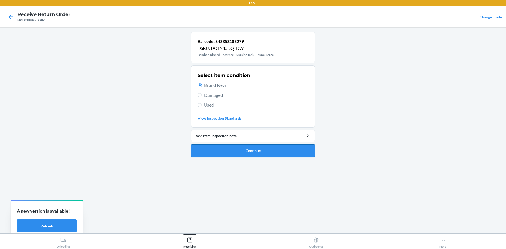
click at [236, 148] on button "Continue" at bounding box center [253, 150] width 124 height 13
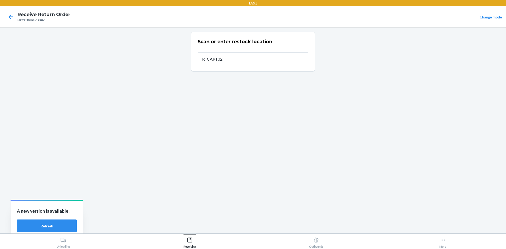
type input "RTCART022"
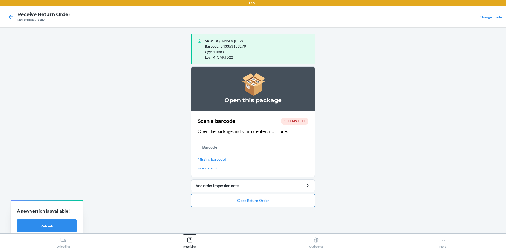
click at [286, 200] on button "Close Return Order" at bounding box center [253, 200] width 124 height 13
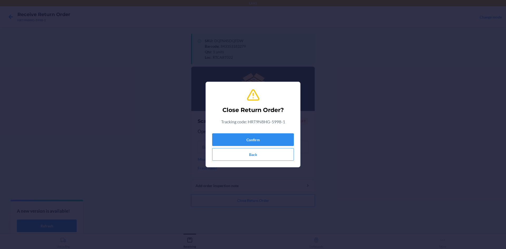
click at [284, 132] on div "Confirm Back" at bounding box center [253, 146] width 82 height 30
click at [283, 140] on button "Confirm" at bounding box center [253, 139] width 82 height 13
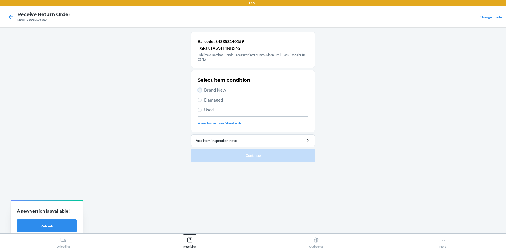
click at [201, 89] on input "Brand New" at bounding box center [200, 90] width 4 height 4
radio input "true"
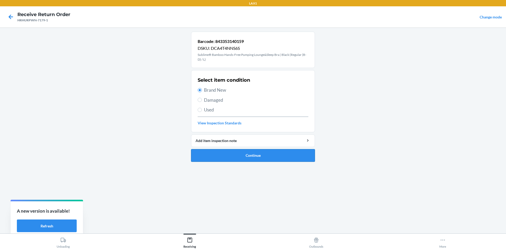
click at [215, 154] on button "Continue" at bounding box center [253, 155] width 124 height 13
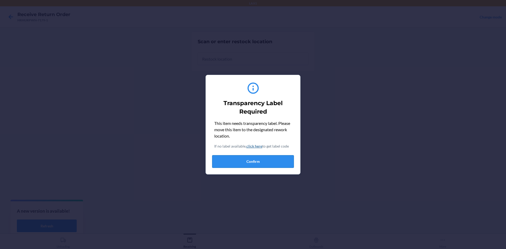
click at [273, 160] on button "Confirm" at bounding box center [253, 161] width 82 height 13
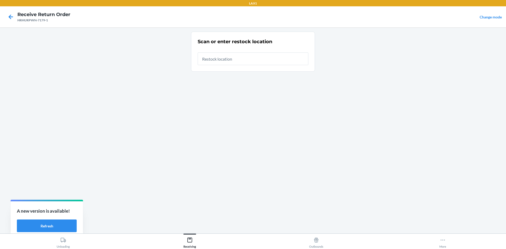
type input "RTCART022"
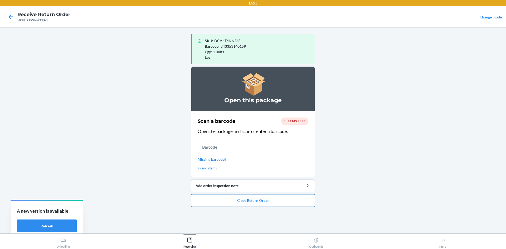
click at [276, 199] on button "Close Return Order" at bounding box center [253, 200] width 124 height 13
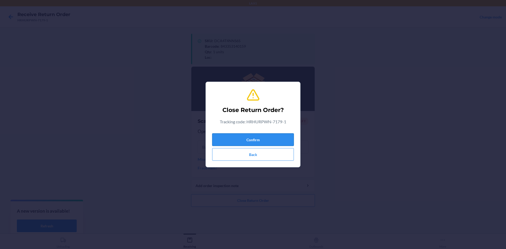
click at [271, 144] on button "Confirm" at bounding box center [253, 139] width 82 height 13
click at [271, 143] on button "Confirm" at bounding box center [253, 139] width 82 height 13
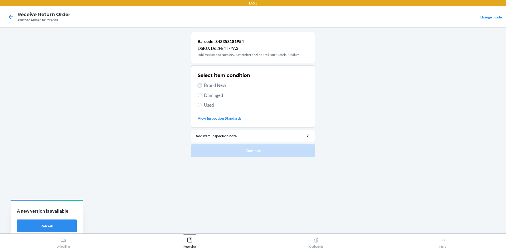
click at [198, 86] on input "Brand New" at bounding box center [200, 85] width 4 height 4
radio input "true"
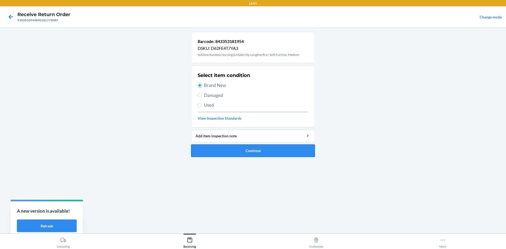
click at [223, 151] on button "Continue" at bounding box center [253, 150] width 124 height 13
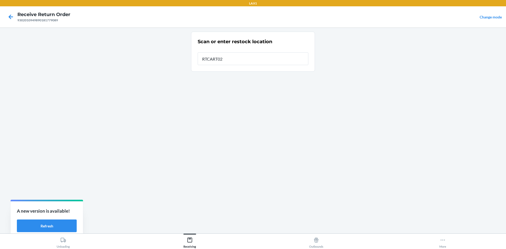
type input "RTCART022"
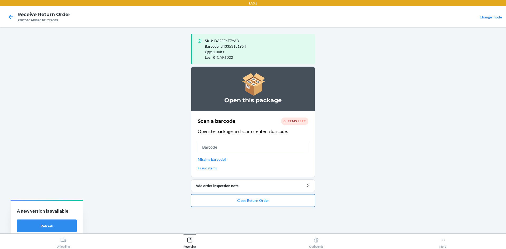
click at [275, 199] on button "Close Return Order" at bounding box center [253, 200] width 124 height 13
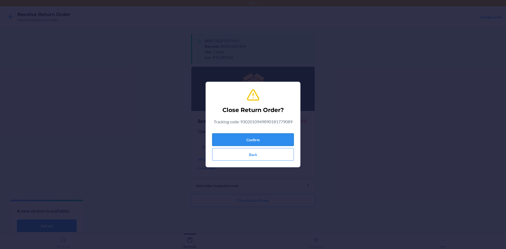
click at [277, 137] on button "Confirm" at bounding box center [253, 139] width 82 height 13
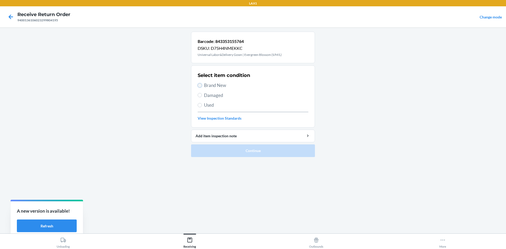
click at [200, 84] on input "Brand New" at bounding box center [200, 85] width 4 height 4
radio input "true"
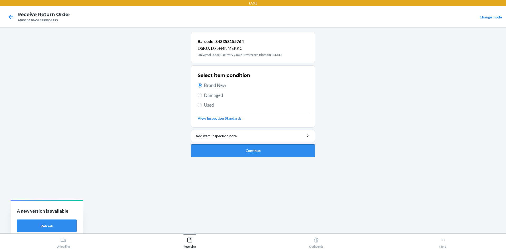
click at [243, 152] on button "Continue" at bounding box center [253, 150] width 124 height 13
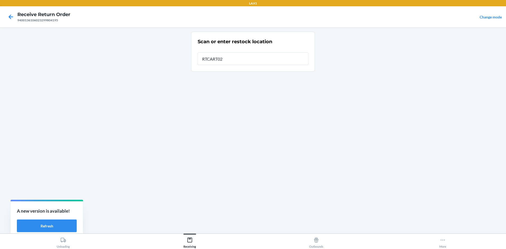
type input "RTCART022"
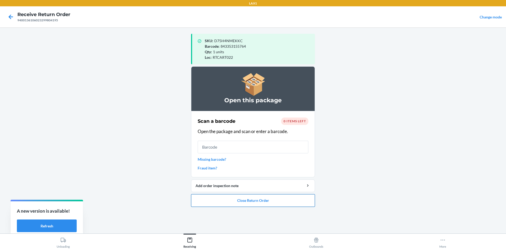
click at [274, 199] on button "Close Return Order" at bounding box center [253, 200] width 124 height 13
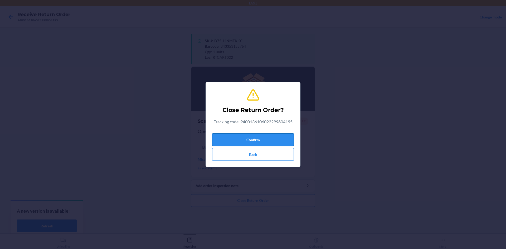
click at [272, 141] on button "Confirm" at bounding box center [253, 139] width 82 height 13
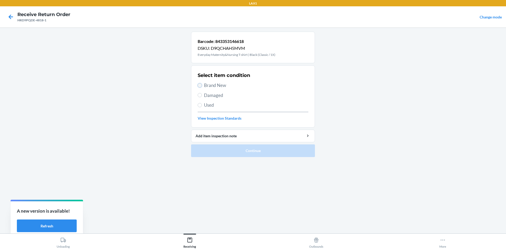
click at [199, 84] on input "Brand New" at bounding box center [200, 85] width 4 height 4
radio input "true"
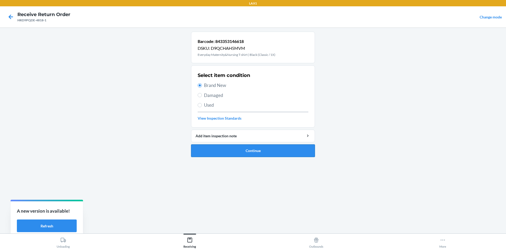
click at [227, 147] on button "Continue" at bounding box center [253, 150] width 124 height 13
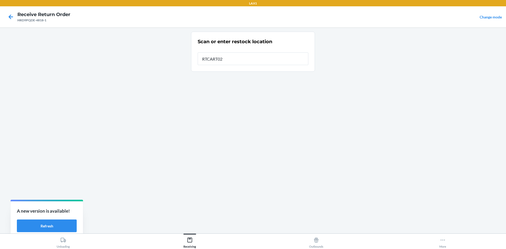
type input "RTCART022"
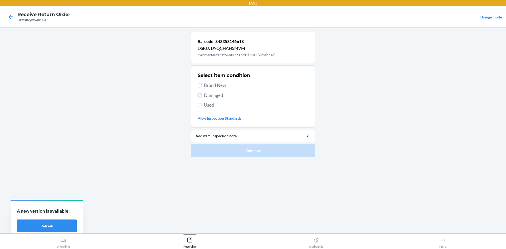
click at [201, 95] on input "Damaged" at bounding box center [200, 95] width 4 height 4
radio input "true"
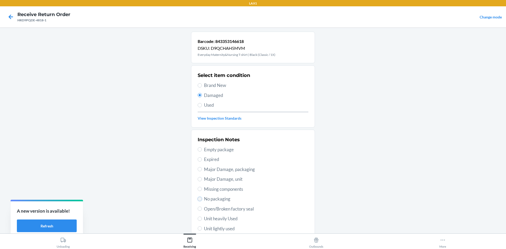
click at [198, 199] on input "No packaging" at bounding box center [200, 199] width 4 height 4
radio input "true"
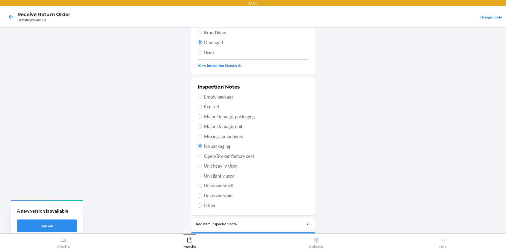
scroll to position [69, 0]
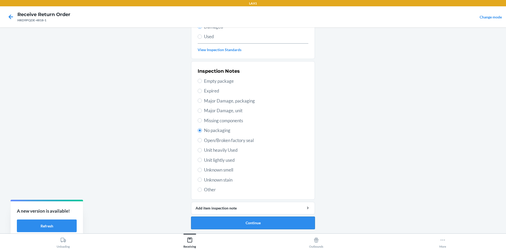
click at [295, 220] on button "Continue" at bounding box center [253, 223] width 124 height 13
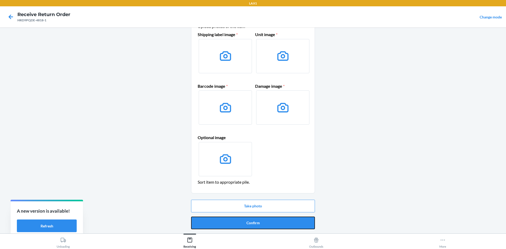
click at [295, 220] on button "Confirm" at bounding box center [253, 223] width 124 height 13
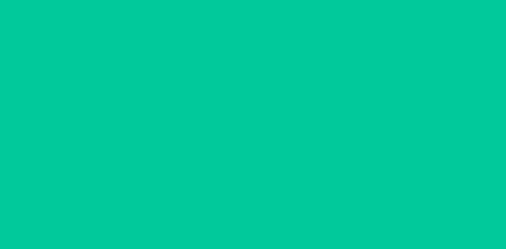
scroll to position [0, 0]
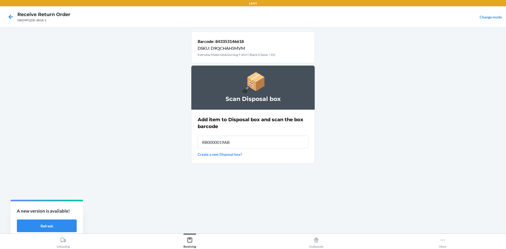
type input "RB0000019AB"
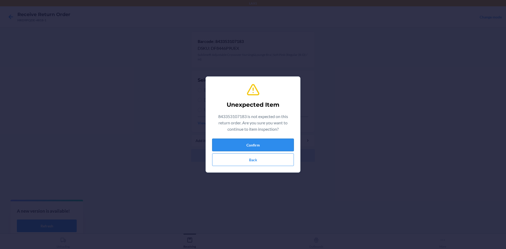
click at [276, 145] on button "Confirm" at bounding box center [253, 145] width 82 height 13
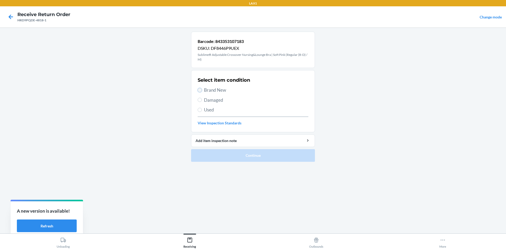
click at [201, 90] on input "Brand New" at bounding box center [200, 90] width 4 height 4
radio input "true"
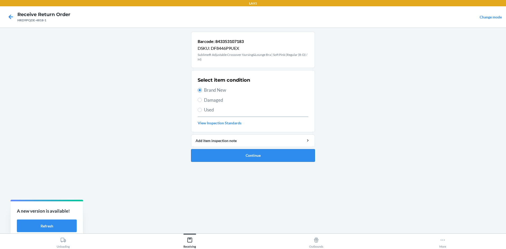
click at [251, 157] on button "Continue" at bounding box center [253, 155] width 124 height 13
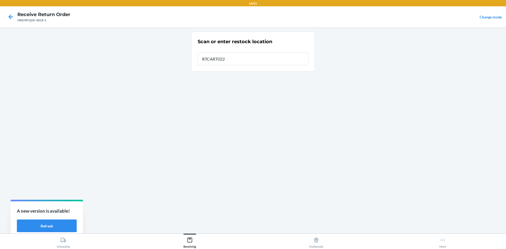
type input "RTCART022"
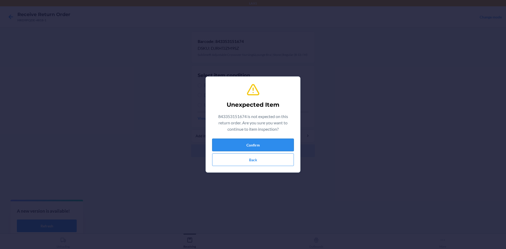
click at [226, 144] on button "Confirm" at bounding box center [253, 145] width 82 height 13
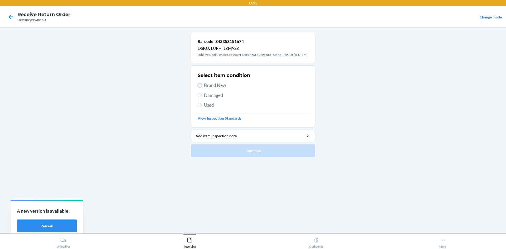
click at [198, 85] on input "Brand New" at bounding box center [200, 85] width 4 height 4
radio input "true"
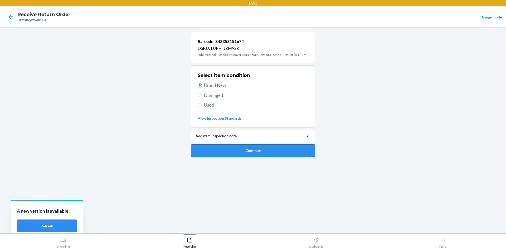
click at [225, 148] on button "Continue" at bounding box center [253, 150] width 124 height 13
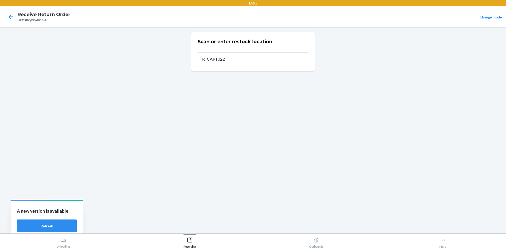
type input "RTCART022"
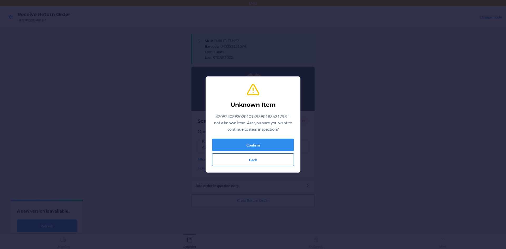
click at [252, 162] on button "Back" at bounding box center [253, 159] width 82 height 13
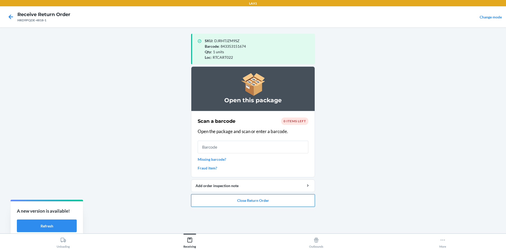
click at [289, 201] on button "Close Return Order" at bounding box center [253, 200] width 124 height 13
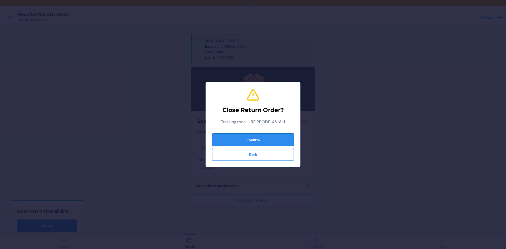
click at [282, 141] on button "Confirm" at bounding box center [253, 139] width 82 height 13
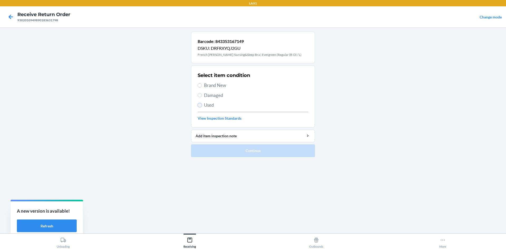
click at [198, 104] on input "Used" at bounding box center [200, 105] width 4 height 4
radio input "true"
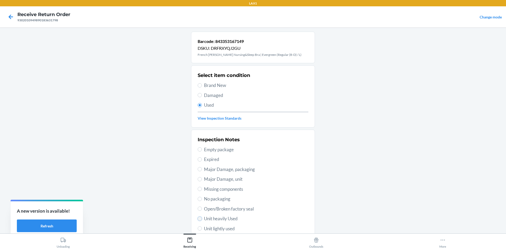
click at [198, 219] on input "Unit heavily Used" at bounding box center [200, 219] width 4 height 4
radio input "true"
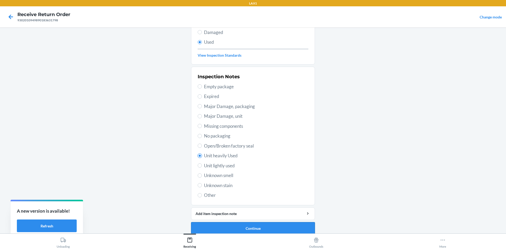
scroll to position [69, 0]
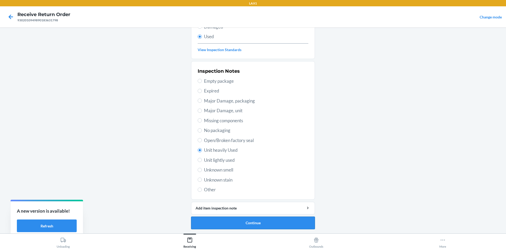
click at [242, 219] on button "Continue" at bounding box center [253, 223] width 124 height 13
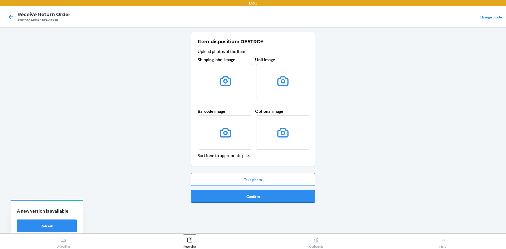
click at [251, 193] on button "Confirm" at bounding box center [253, 196] width 124 height 13
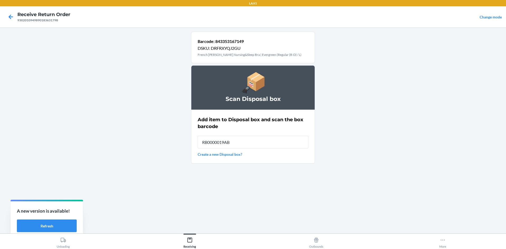
type input "RB0000019AB"
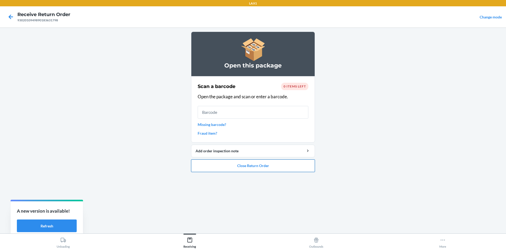
click at [253, 167] on button "Close Return Order" at bounding box center [253, 165] width 124 height 13
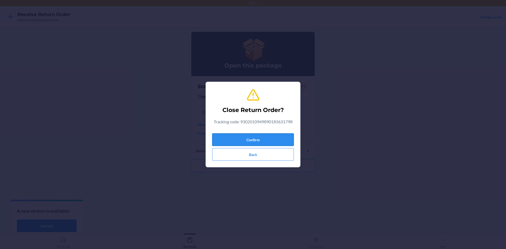
click at [246, 140] on button "Confirm" at bounding box center [253, 139] width 82 height 13
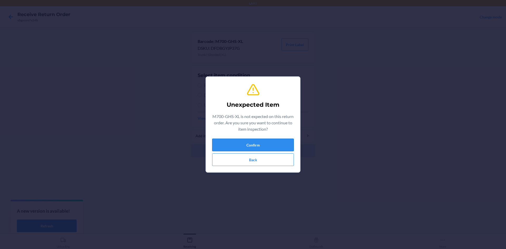
click at [265, 143] on button "Confirm" at bounding box center [253, 145] width 82 height 13
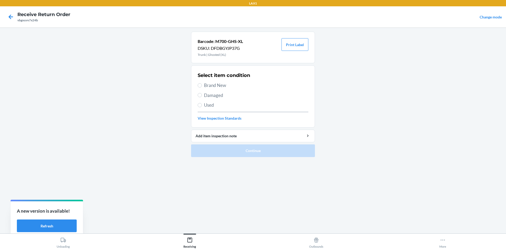
click at [197, 85] on section "Select item condition Brand New Damaged Used View Inspection Standards" at bounding box center [253, 96] width 124 height 62
click at [202, 84] on label "Brand New" at bounding box center [253, 85] width 111 height 7
click at [202, 84] on input "Brand New" at bounding box center [200, 85] width 4 height 4
radio input "true"
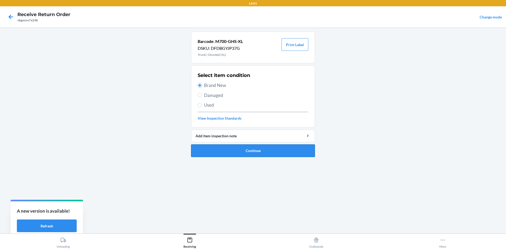
click at [262, 150] on button "Continue" at bounding box center [253, 150] width 124 height 13
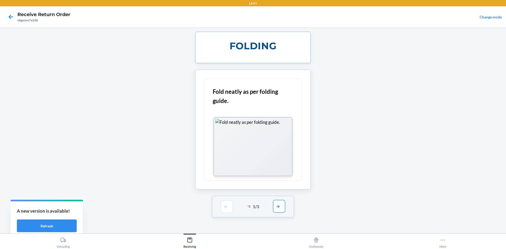
click at [282, 205] on button "button" at bounding box center [279, 206] width 12 height 13
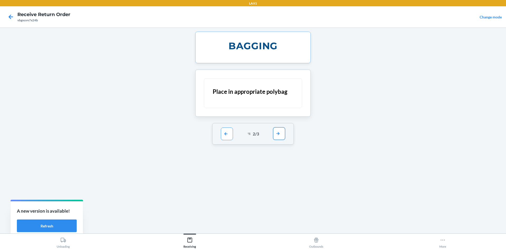
click at [278, 129] on button "button" at bounding box center [279, 133] width 12 height 13
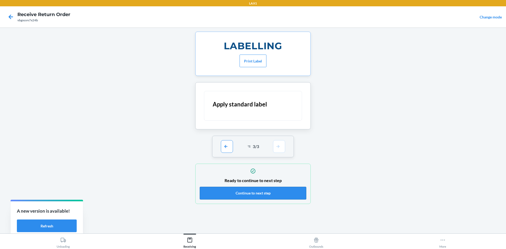
click at [284, 193] on button "Continue to next step" at bounding box center [253, 193] width 106 height 13
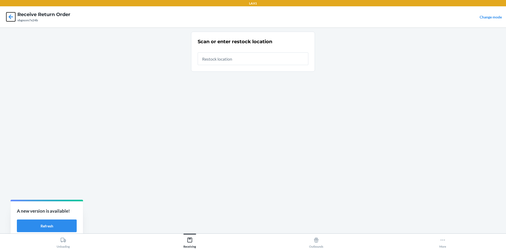
click at [8, 16] on icon at bounding box center [10, 16] width 9 height 9
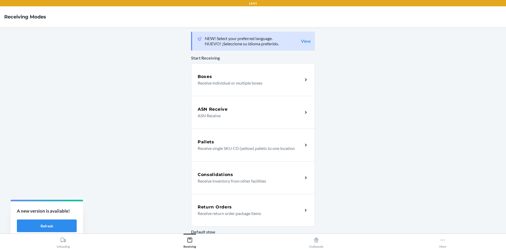
click at [298, 211] on div "Return Orders Receive return order package items" at bounding box center [250, 210] width 105 height 13
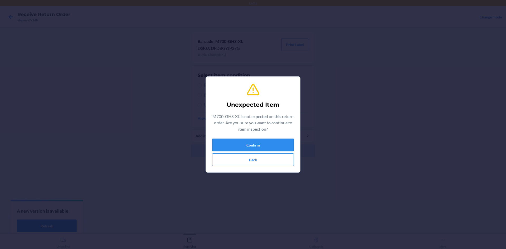
click at [223, 141] on button "Confirm" at bounding box center [253, 145] width 82 height 13
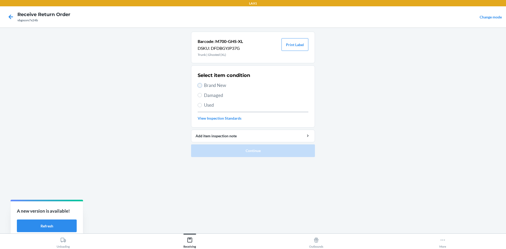
click at [200, 85] on input "Brand New" at bounding box center [200, 85] width 4 height 4
radio input "true"
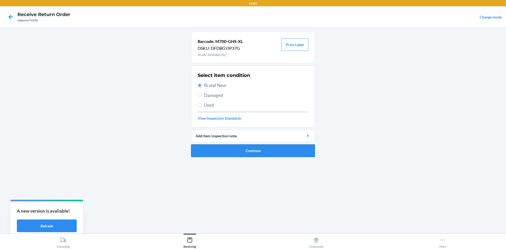
click at [226, 151] on button "Continue" at bounding box center [253, 150] width 124 height 13
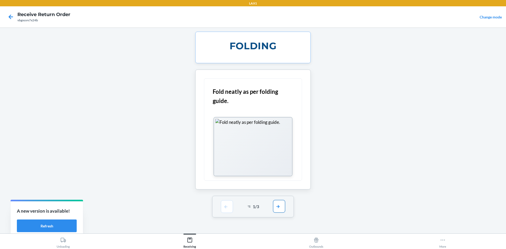
click at [282, 208] on button "button" at bounding box center [279, 206] width 12 height 13
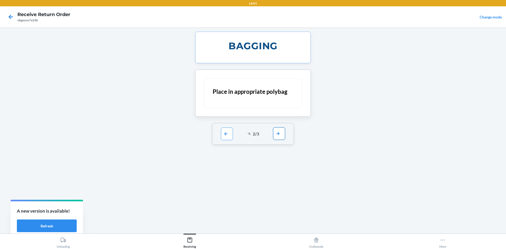
click at [279, 132] on button "button" at bounding box center [279, 133] width 12 height 13
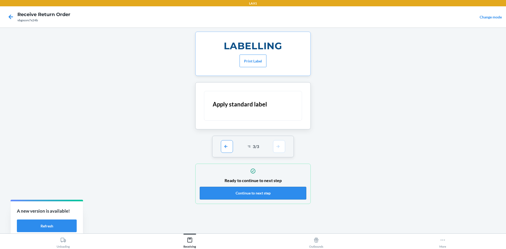
click at [280, 189] on button "Continue to next step" at bounding box center [253, 193] width 106 height 13
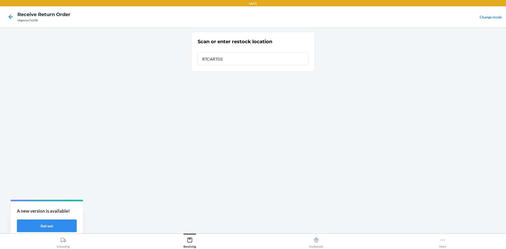
type input "RTCART037"
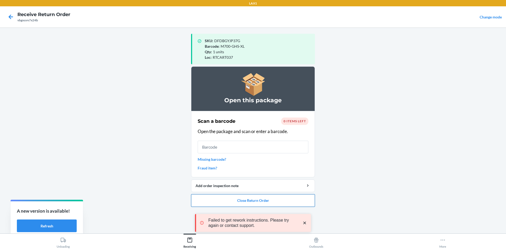
click at [276, 201] on button "Close Return Order" at bounding box center [253, 200] width 124 height 13
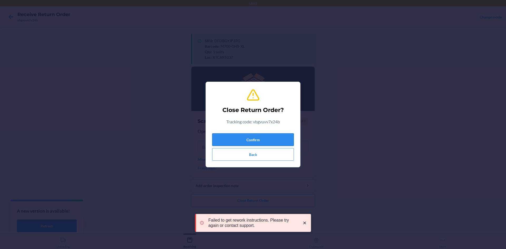
click at [283, 137] on button "Confirm" at bounding box center [253, 139] width 82 height 13
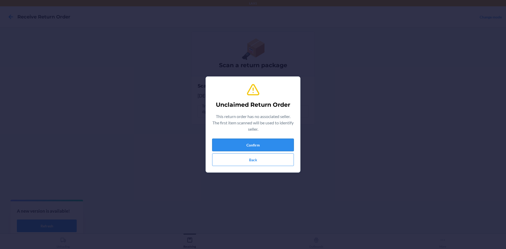
click at [267, 144] on button "Confirm" at bounding box center [253, 145] width 82 height 13
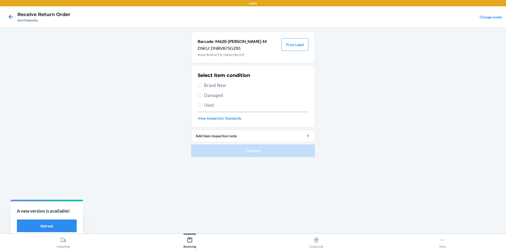
click at [198, 83] on label "Brand New" at bounding box center [253, 85] width 111 height 7
click at [198, 83] on input "Brand New" at bounding box center [200, 85] width 4 height 4
radio input "true"
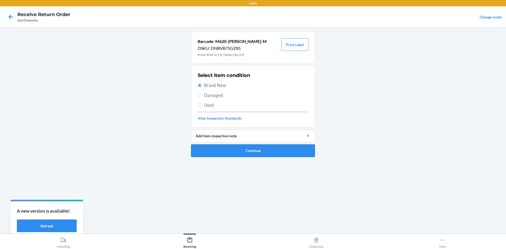
click at [241, 147] on button "Continue" at bounding box center [253, 150] width 124 height 13
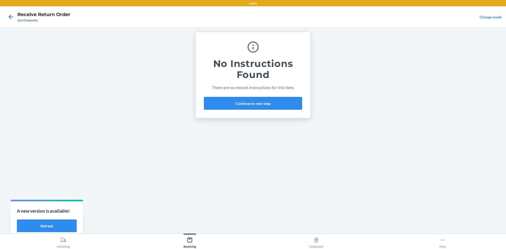
click at [264, 100] on button "Continue to next step" at bounding box center [253, 103] width 98 height 13
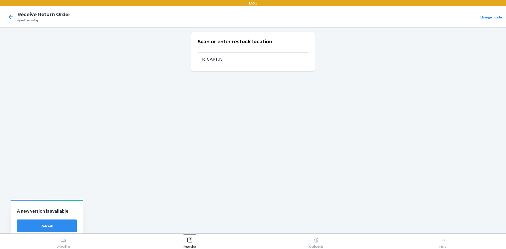
type input "RTCART037"
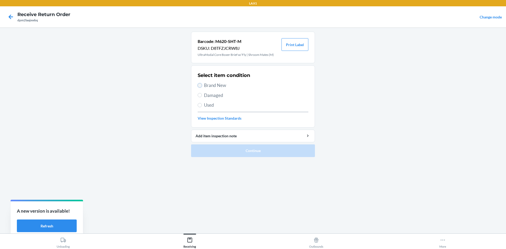
click at [201, 85] on input "Brand New" at bounding box center [200, 85] width 4 height 4
radio input "true"
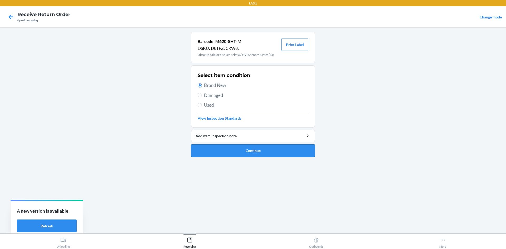
click at [218, 148] on button "Continue" at bounding box center [253, 150] width 124 height 13
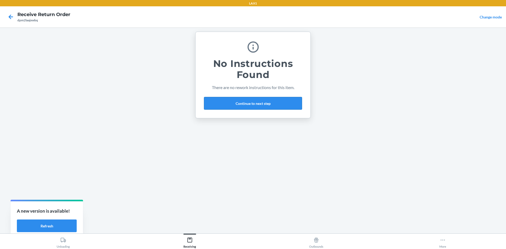
click at [269, 99] on button "Continue to next step" at bounding box center [253, 103] width 98 height 13
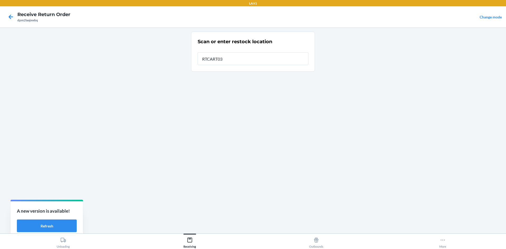
type input "RTCART037"
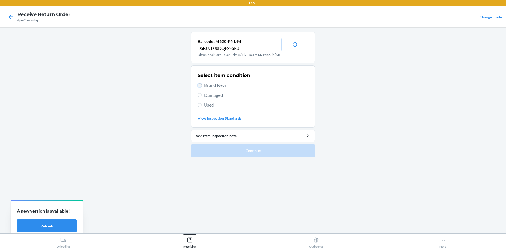
click at [199, 83] on input "Brand New" at bounding box center [200, 85] width 4 height 4
radio input "true"
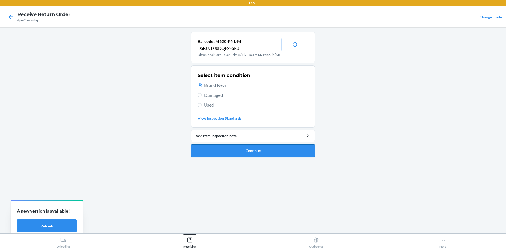
click at [236, 151] on button "Continue" at bounding box center [253, 150] width 124 height 13
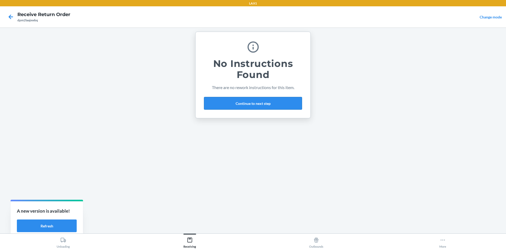
click at [247, 98] on button "Continue to next step" at bounding box center [253, 103] width 98 height 13
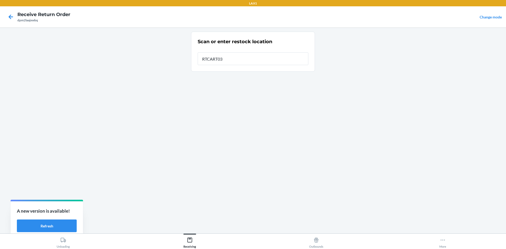
type input "RTCART037"
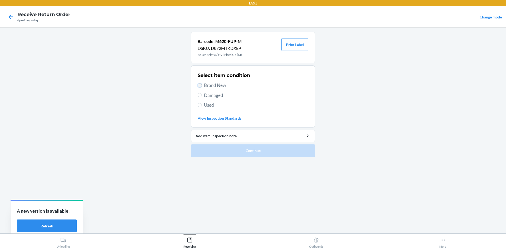
click at [200, 84] on input "Brand New" at bounding box center [200, 85] width 4 height 4
radio input "true"
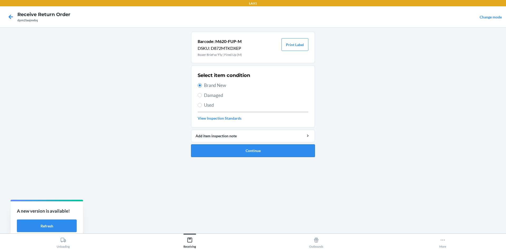
click at [225, 146] on button "Continue" at bounding box center [253, 150] width 124 height 13
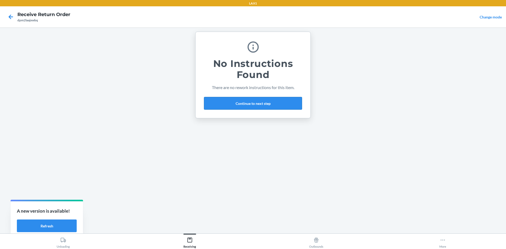
click at [257, 101] on button "Continue to next step" at bounding box center [253, 103] width 98 height 13
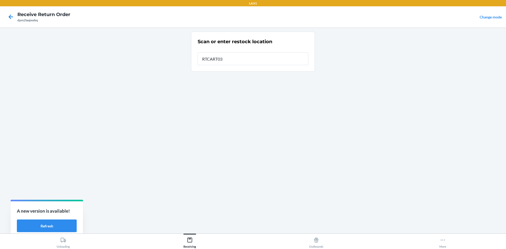
type input "RTCART037"
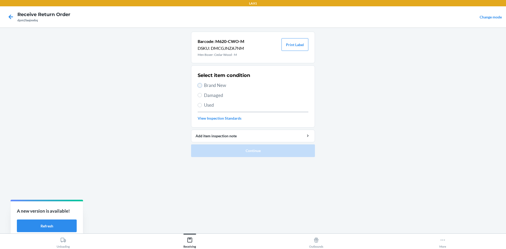
click at [199, 85] on input "Brand New" at bounding box center [200, 85] width 4 height 4
radio input "true"
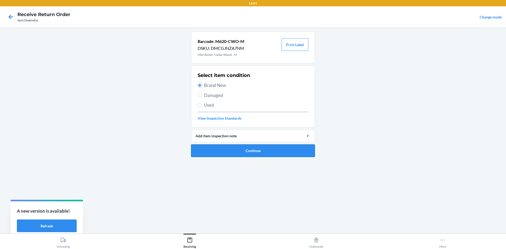
click at [215, 149] on button "Continue" at bounding box center [253, 150] width 124 height 13
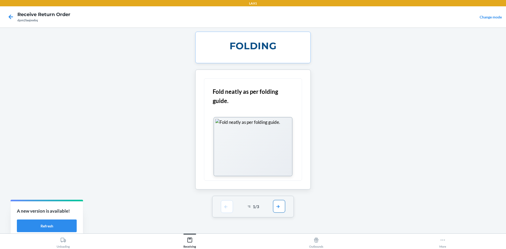
click at [276, 203] on button "button" at bounding box center [279, 206] width 12 height 13
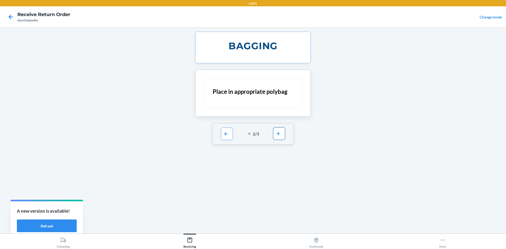
click at [281, 137] on button "button" at bounding box center [279, 133] width 12 height 13
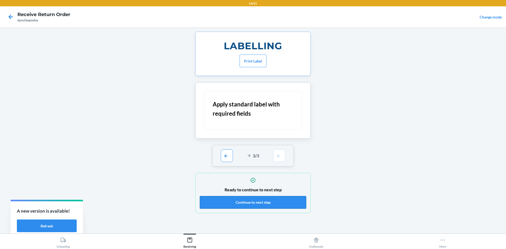
click at [282, 197] on button "Continue to next step" at bounding box center [253, 202] width 106 height 13
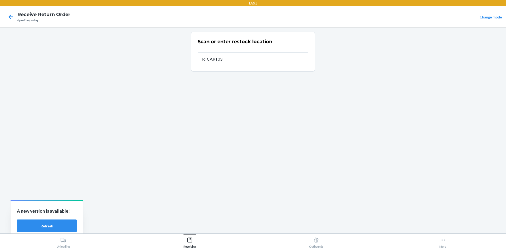
type input "RTCART037"
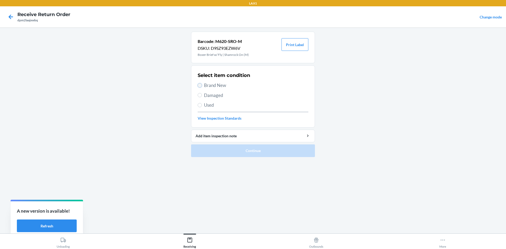
click at [200, 84] on input "Brand New" at bounding box center [200, 85] width 4 height 4
radio input "true"
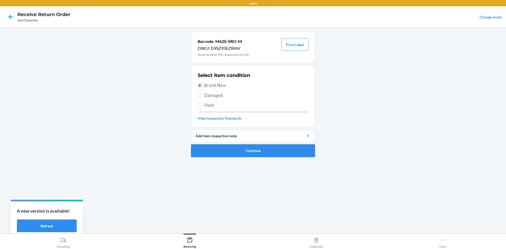
click at [229, 148] on button "Continue" at bounding box center [253, 150] width 124 height 13
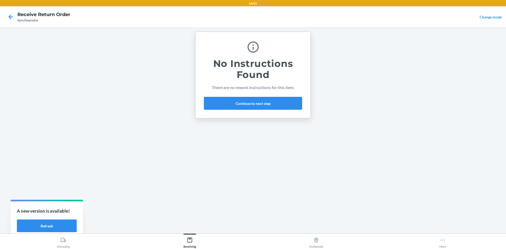
click at [267, 100] on button "Continue to next step" at bounding box center [253, 103] width 98 height 13
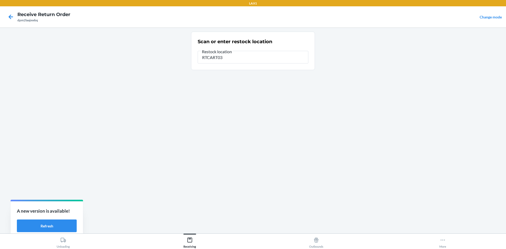
type input "RTCART037"
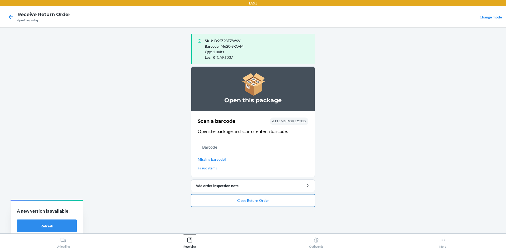
click at [288, 199] on button "Close Return Order" at bounding box center [253, 200] width 124 height 13
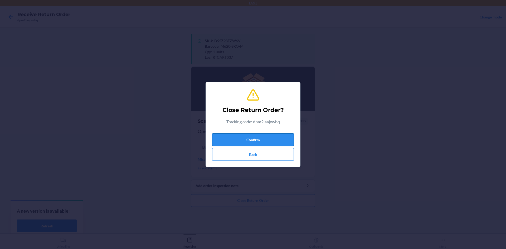
click at [282, 138] on button "Confirm" at bounding box center [253, 139] width 82 height 13
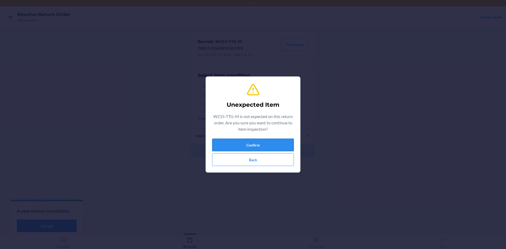
click at [237, 148] on button "Confirm" at bounding box center [253, 145] width 82 height 13
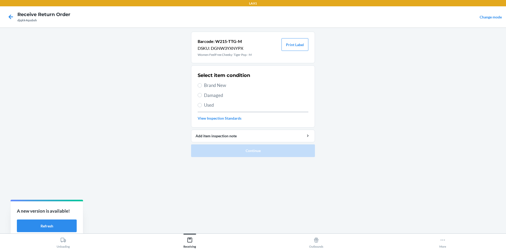
click at [202, 86] on label "Brand New" at bounding box center [253, 85] width 111 height 7
click at [202, 86] on input "Brand New" at bounding box center [200, 85] width 4 height 4
radio input "true"
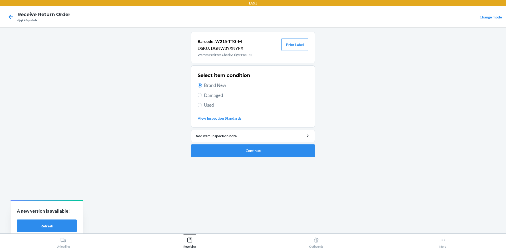
click at [251, 157] on ol "Barcode: W215-TTG-M DSKU: DGNW3YXNYPX Women FeelFree Cheeky: Tiger Pop - M Prin…" at bounding box center [253, 97] width 124 height 130
click at [251, 153] on button "Continue" at bounding box center [253, 150] width 124 height 13
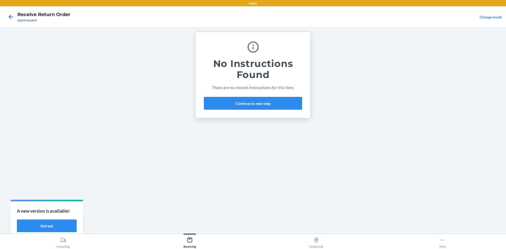
click at [285, 98] on button "Continue to next step" at bounding box center [253, 103] width 98 height 13
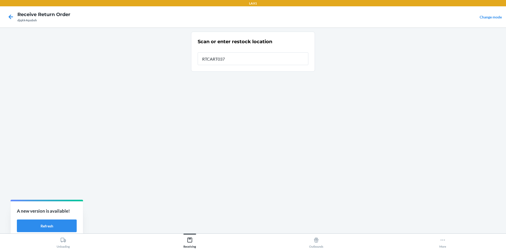
type input "RTCART037"
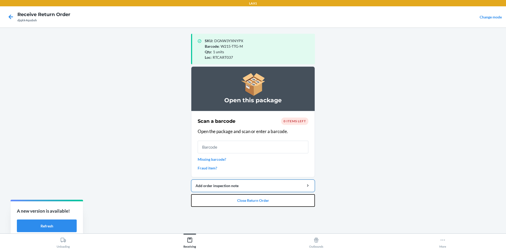
drag, startPoint x: 263, startPoint y: 200, endPoint x: 268, endPoint y: 191, distance: 10.3
click at [265, 197] on button "Close Return Order" at bounding box center [253, 200] width 124 height 13
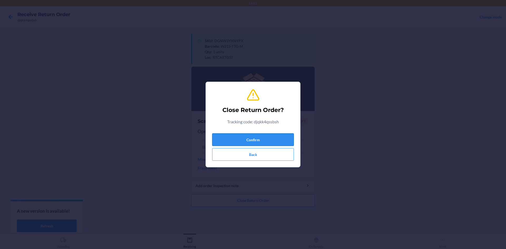
click at [271, 135] on button "Confirm" at bounding box center [253, 139] width 82 height 13
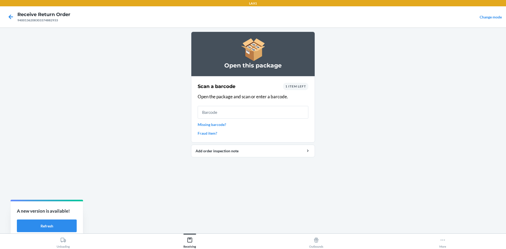
click at [300, 87] on span "1 item left" at bounding box center [295, 86] width 21 height 4
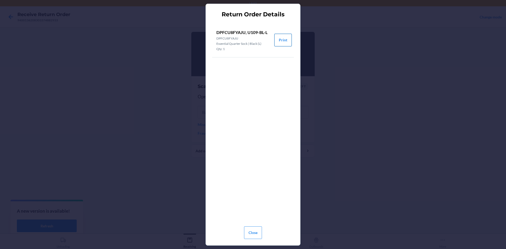
click at [283, 39] on button "Print" at bounding box center [282, 40] width 17 height 13
click at [259, 234] on button "Close" at bounding box center [253, 232] width 18 height 13
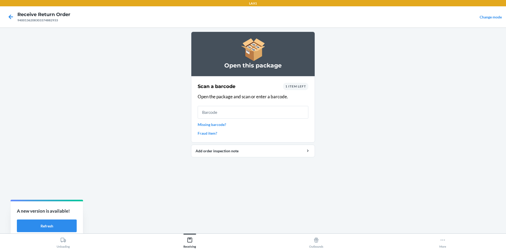
click at [291, 85] on span "1 item left" at bounding box center [295, 86] width 21 height 4
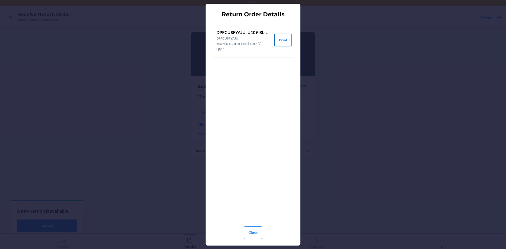
click at [284, 40] on button "Print" at bounding box center [282, 40] width 17 height 13
drag, startPoint x: 286, startPoint y: 42, endPoint x: 281, endPoint y: 40, distance: 5.3
click at [285, 41] on button "Print" at bounding box center [282, 40] width 17 height 13
